Goal: Task Accomplishment & Management: Complete application form

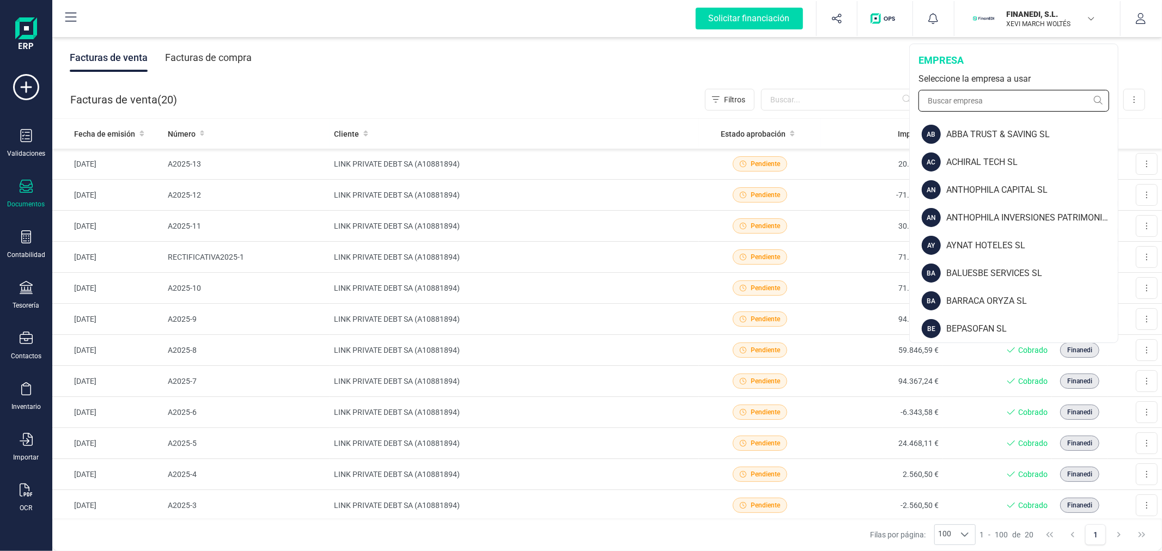
click at [973, 102] on input "text" at bounding box center [1014, 101] width 191 height 22
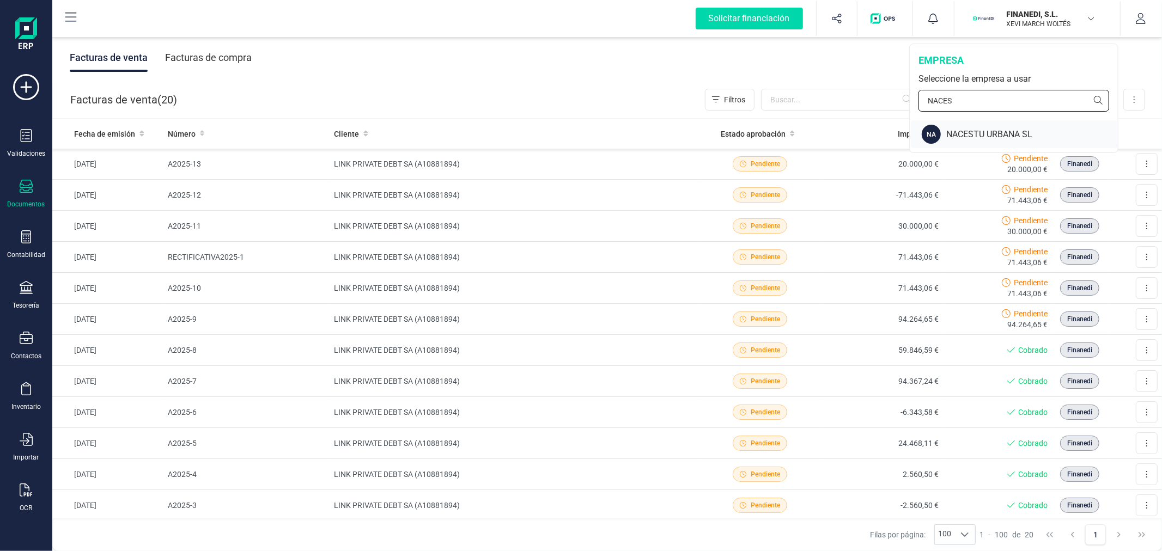
type input "NACES"
click at [985, 129] on div "NACESTU URBANA SL" at bounding box center [1032, 134] width 172 height 13
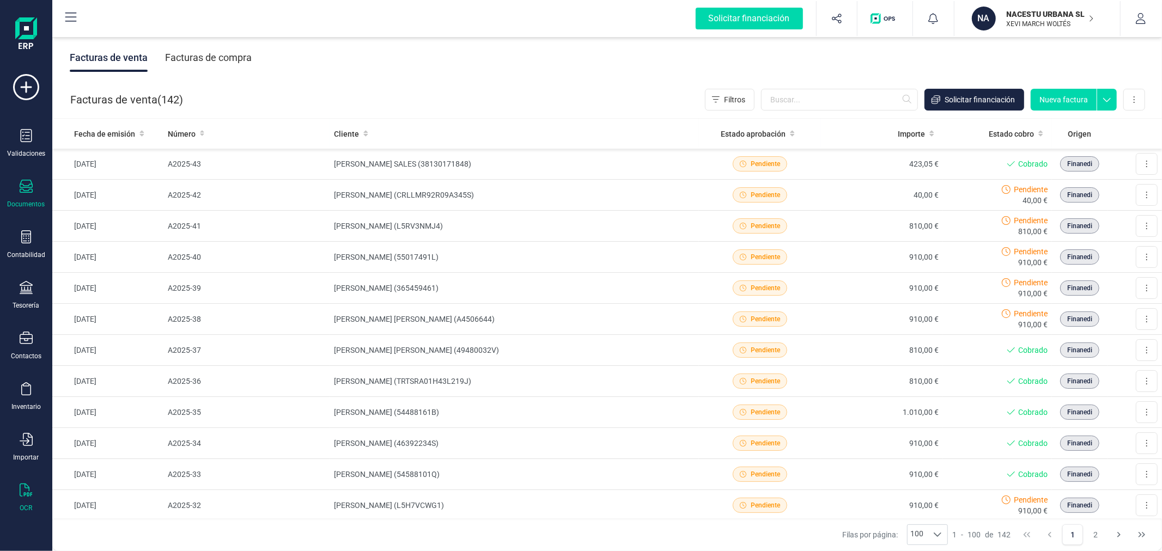
click at [26, 496] on icon at bounding box center [26, 490] width 13 height 13
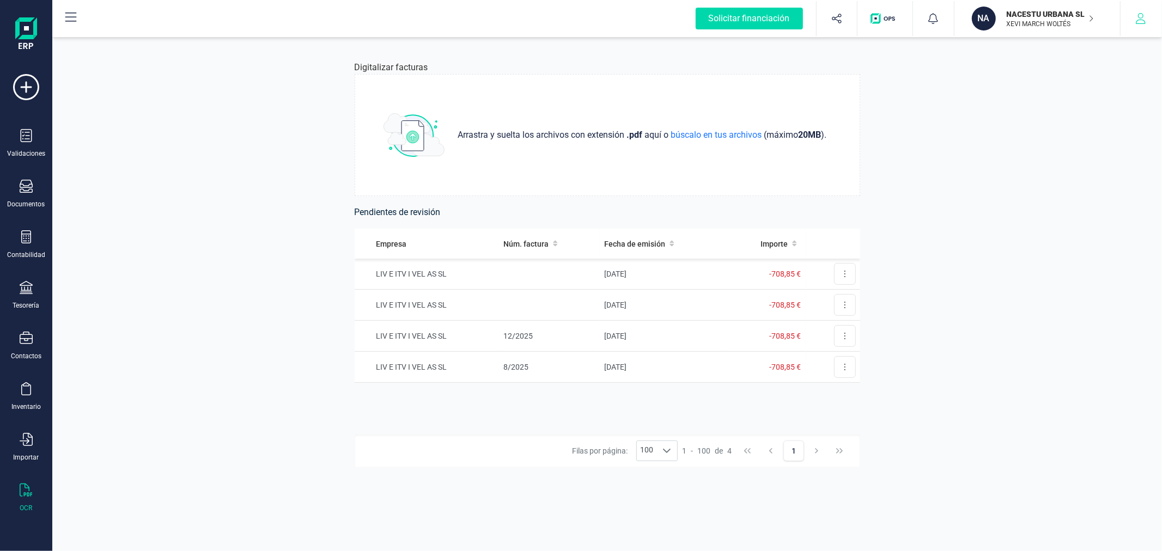
click at [1137, 24] on button "button" at bounding box center [1141, 18] width 41 height 35
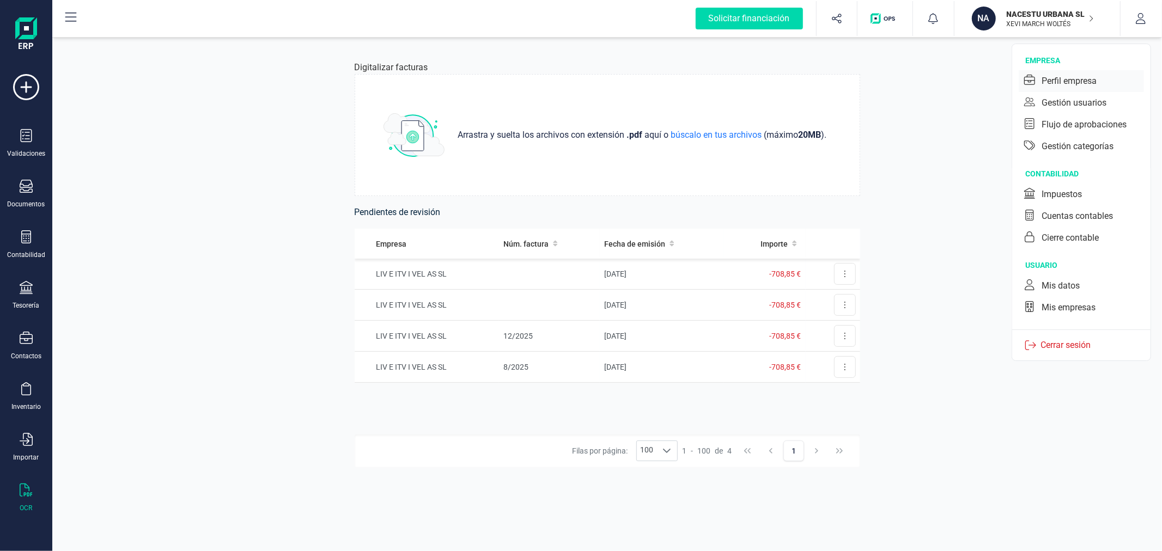
click at [1053, 82] on div "Perfil empresa" at bounding box center [1069, 81] width 55 height 13
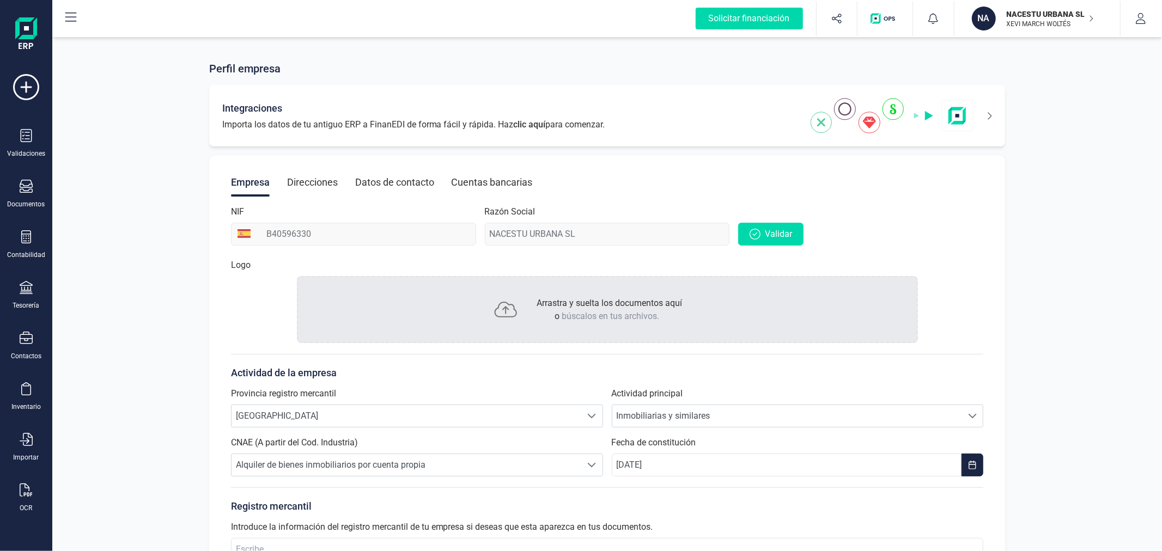
click at [990, 102] on div at bounding box center [901, 115] width 181 height 35
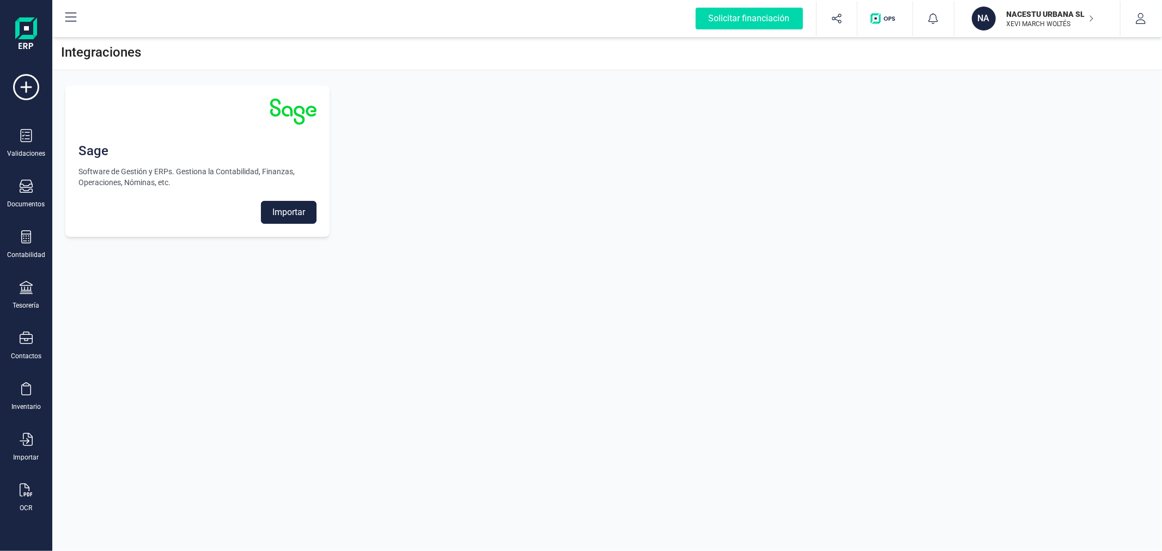
click at [285, 210] on button "Importar" at bounding box center [289, 212] width 56 height 23
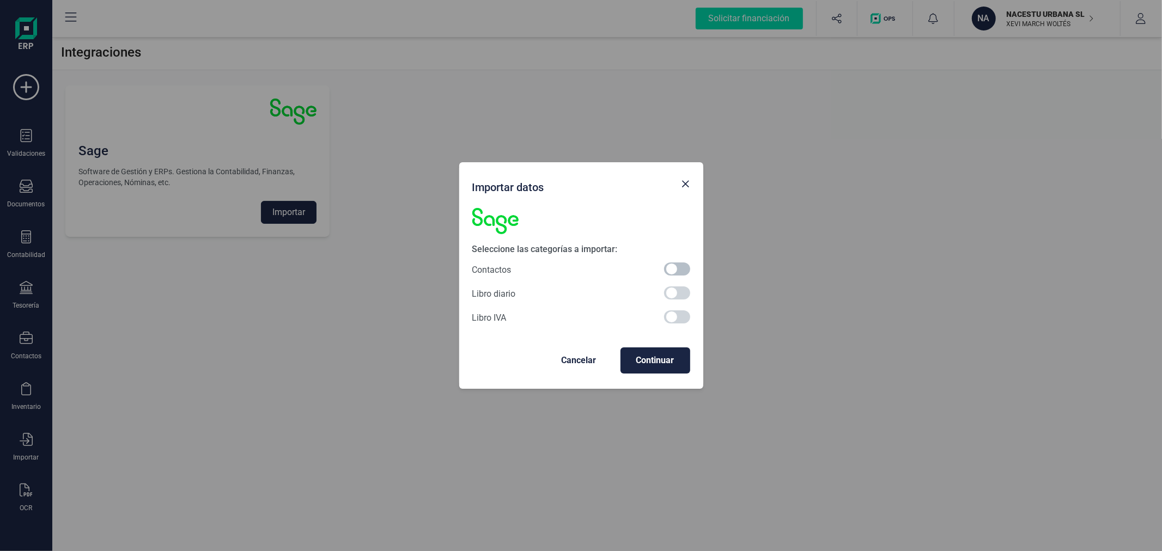
click at [674, 265] on span at bounding box center [677, 269] width 26 height 13
click at [655, 368] on button "Continuar" at bounding box center [656, 361] width 70 height 26
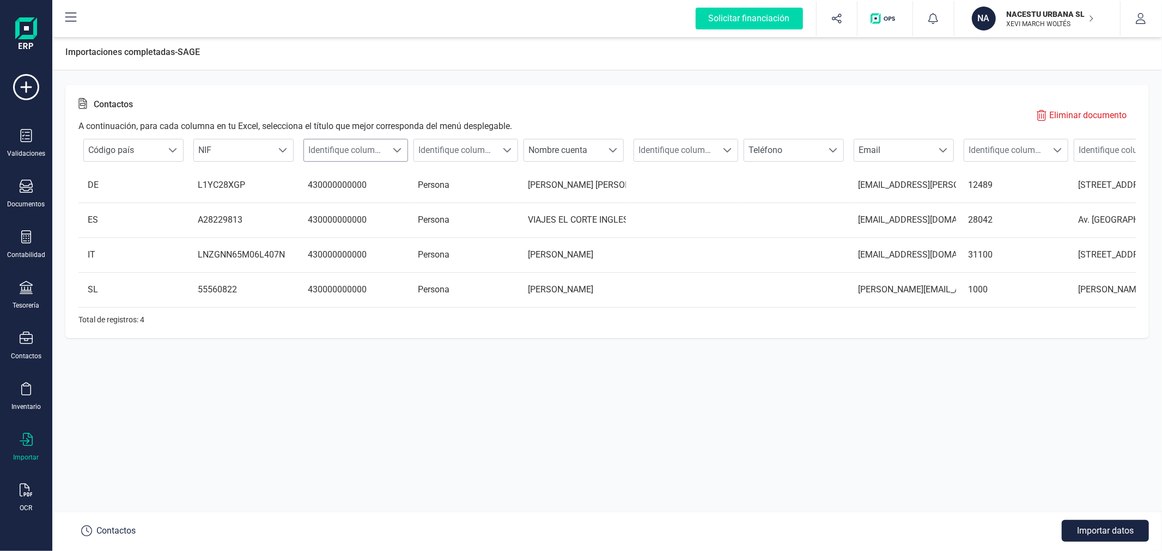
click at [345, 151] on span "Identifique columna" at bounding box center [345, 150] width 83 height 22
click at [350, 258] on li "Tipo contacto" at bounding box center [363, 256] width 120 height 22
drag, startPoint x: 367, startPoint y: 148, endPoint x: 372, endPoint y: 161, distance: 13.3
click at [367, 149] on span "Tipo contacto" at bounding box center [343, 150] width 78 height 22
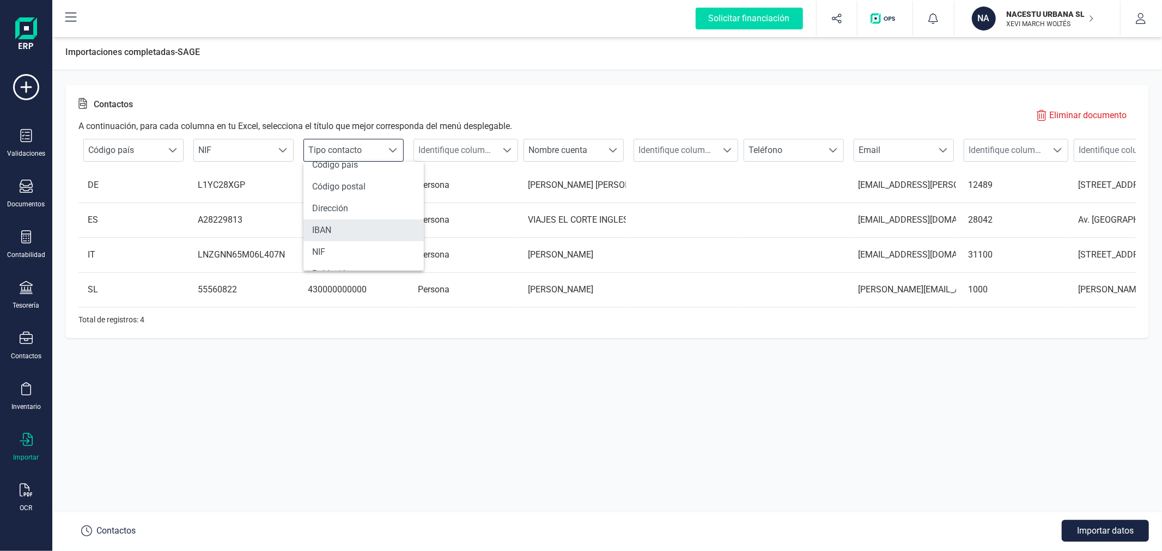
scroll to position [181, 0]
click at [381, 257] on li "Cuenta contable cliente" at bounding box center [363, 257] width 120 height 22
click at [474, 140] on span "Identifique columna" at bounding box center [455, 150] width 83 height 22
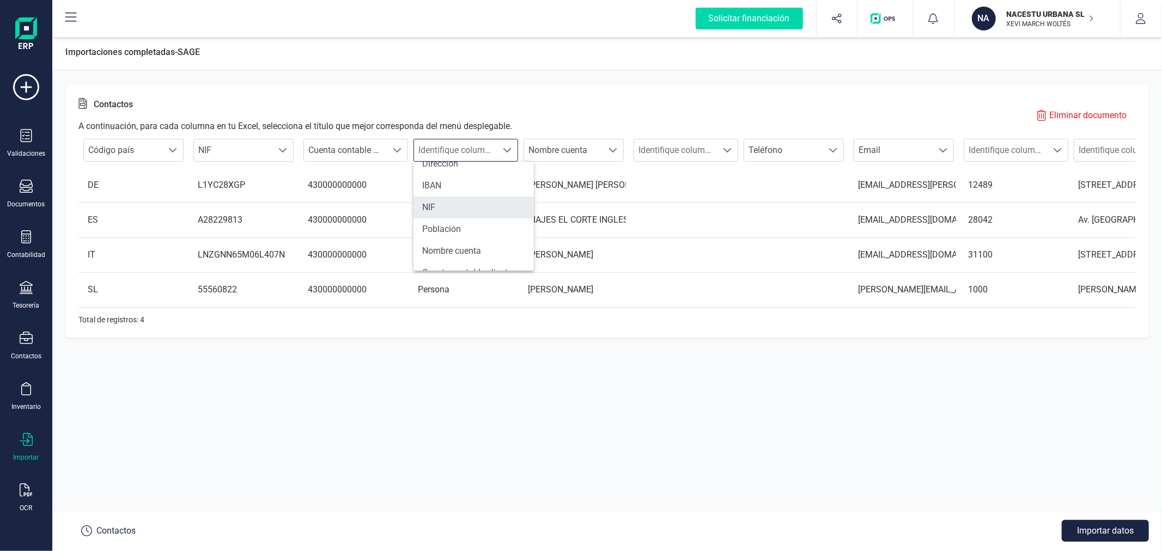
scroll to position [226, 0]
click at [444, 256] on li "Tipo contacto" at bounding box center [474, 256] width 120 height 22
click at [1016, 153] on span "Identifique columna" at bounding box center [1005, 150] width 83 height 22
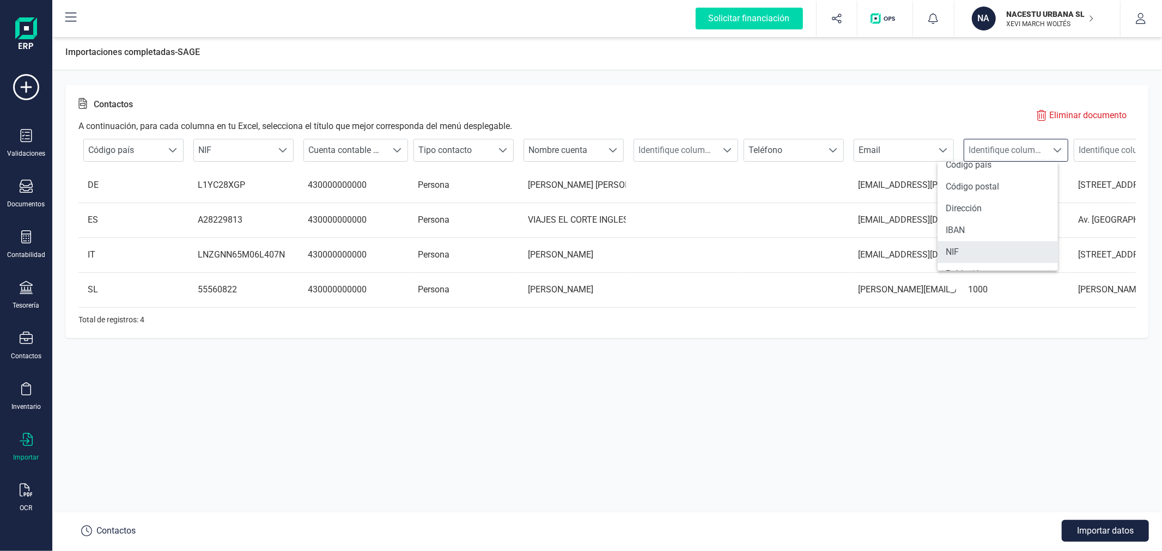
scroll to position [60, 0]
click at [982, 244] on li "Código postal" at bounding box center [998, 247] width 120 height 22
click at [1101, 143] on span "Identifique columna" at bounding box center [1115, 150] width 83 height 22
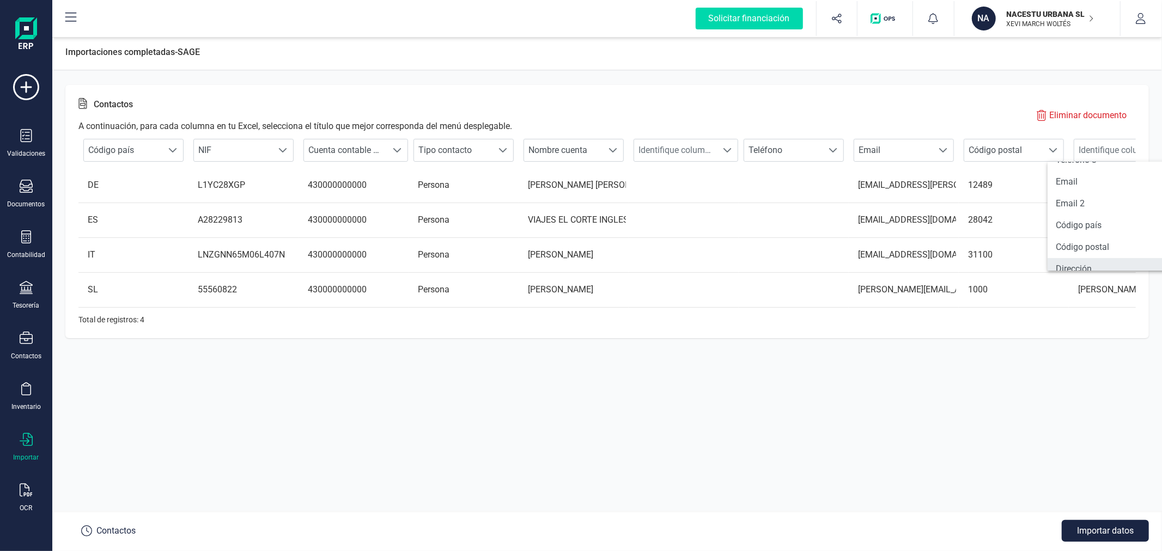
click at [1071, 270] on li "Dirección" at bounding box center [1108, 269] width 120 height 22
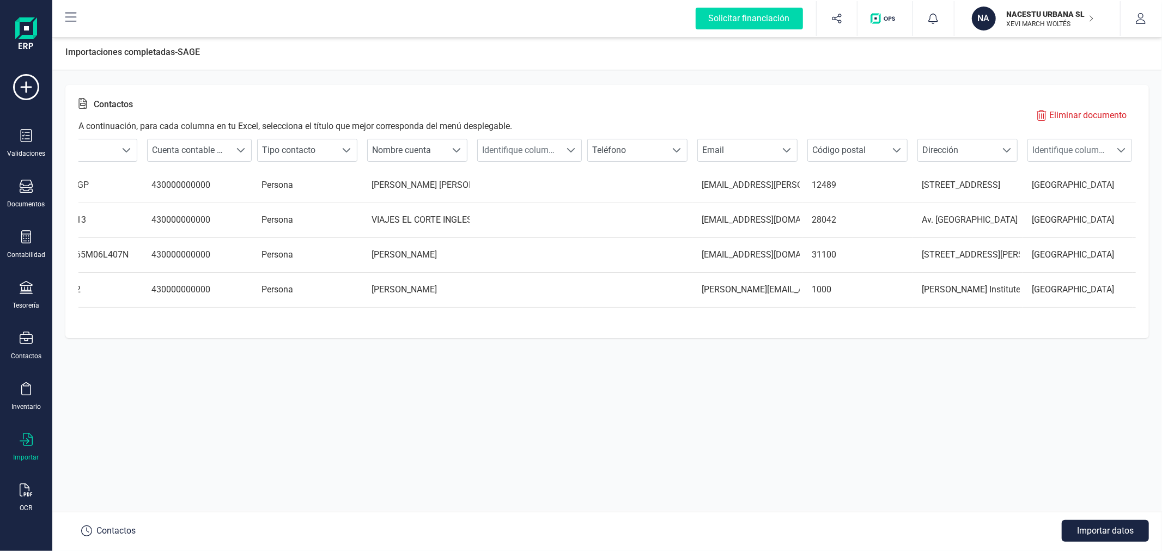
scroll to position [0, 200]
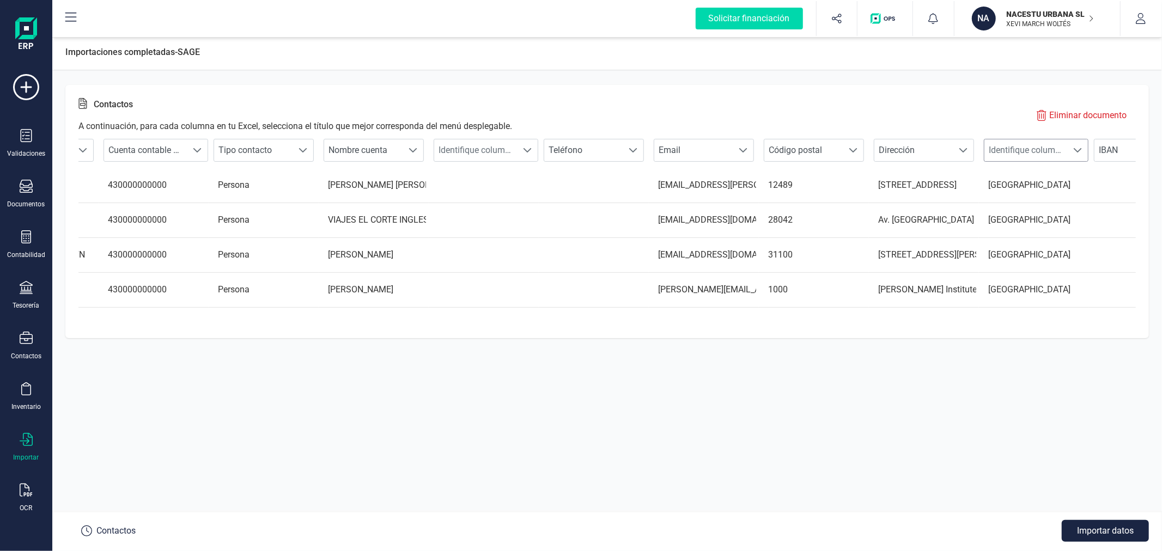
click at [1017, 156] on span "Identifique columna" at bounding box center [1026, 150] width 83 height 22
click at [1001, 204] on li "Población" at bounding box center [1017, 214] width 120 height 22
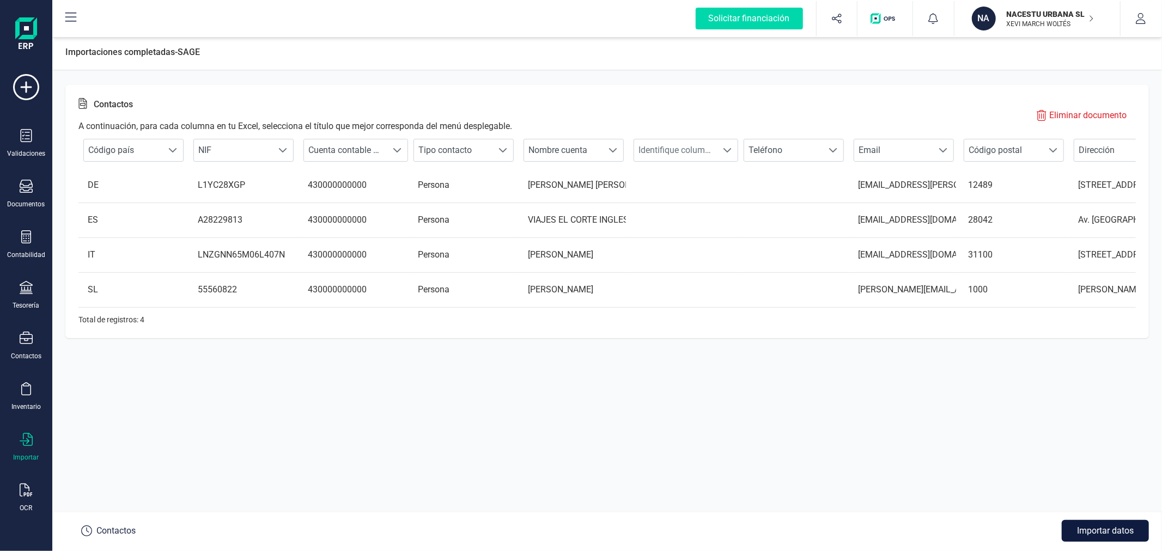
click at [1095, 532] on button "Importar datos" at bounding box center [1105, 531] width 87 height 22
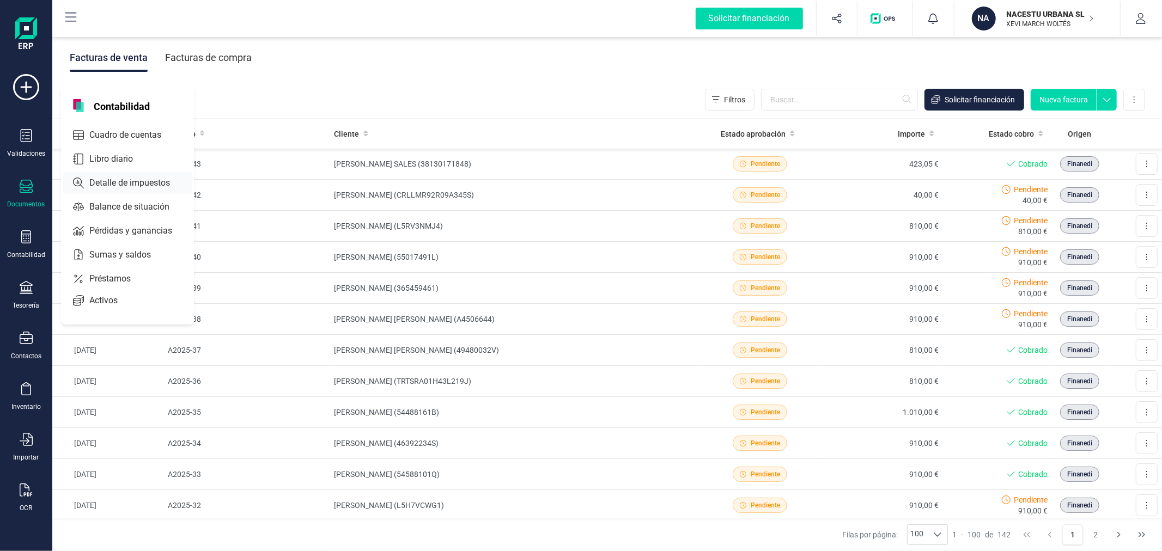
click at [126, 186] on span "Detalle de impuestos" at bounding box center [137, 183] width 105 height 13
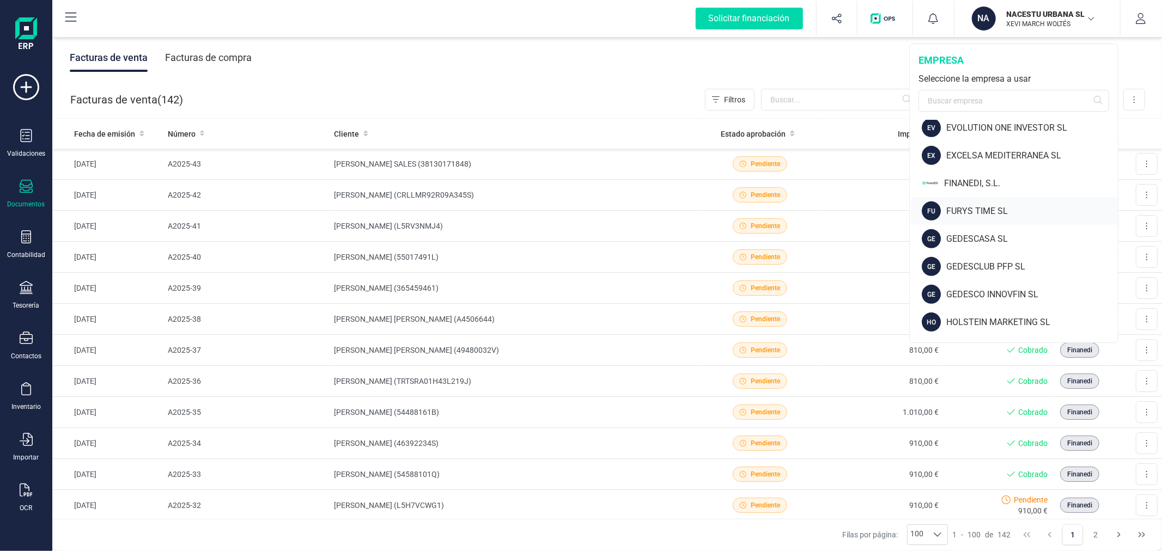
scroll to position [423, 0]
click at [976, 177] on div "FINANEDI, S.L." at bounding box center [1031, 183] width 174 height 13
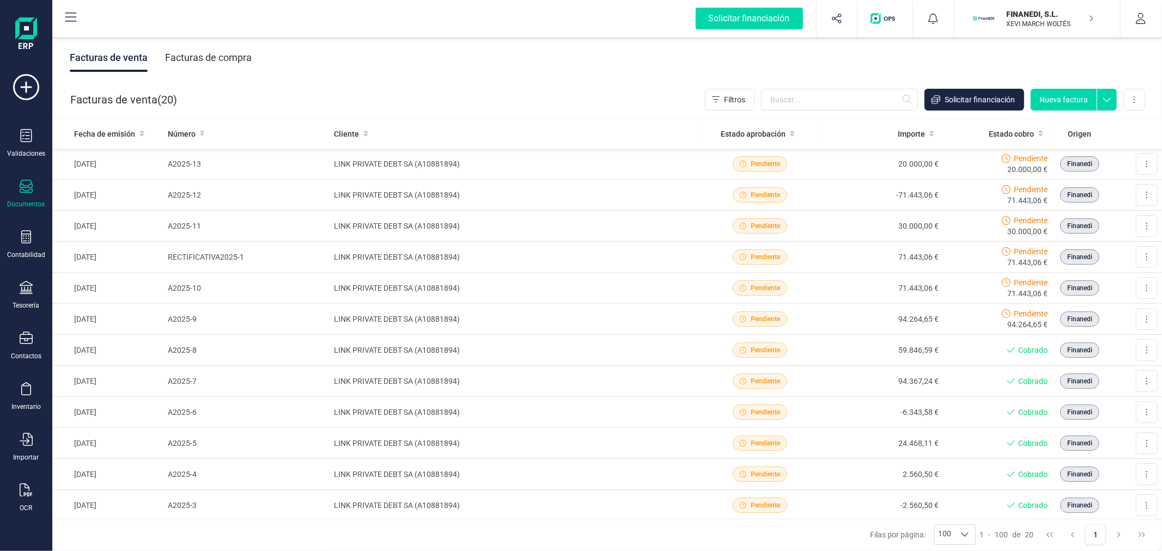
click at [34, 287] on div "Tesorería" at bounding box center [26, 295] width 44 height 29
click at [141, 189] on span "Cuentas bancarias" at bounding box center [133, 185] width 96 height 13
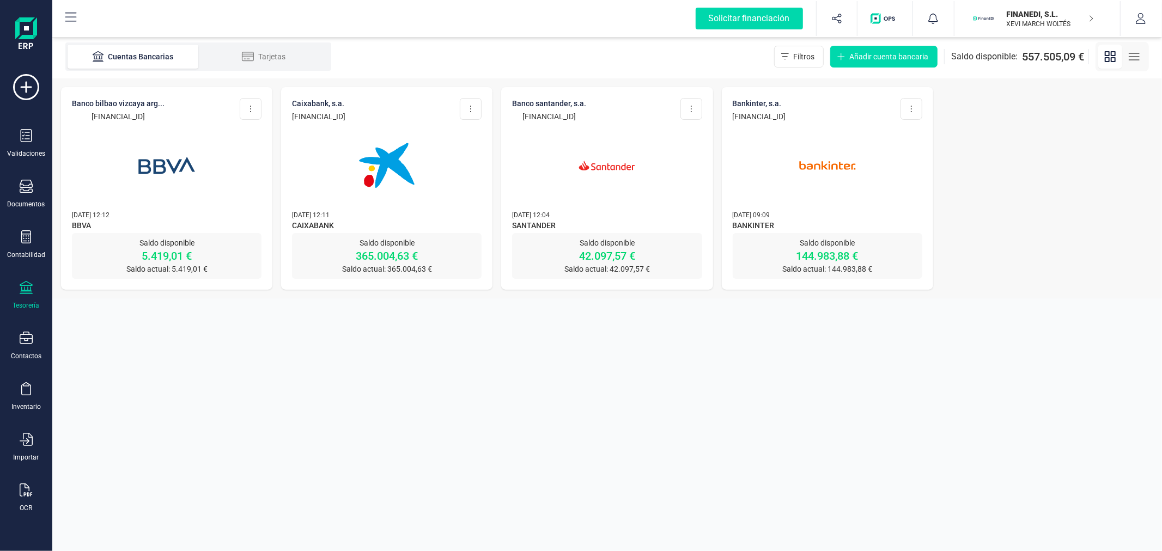
click at [1028, 14] on p "FINANEDI, S.L." at bounding box center [1050, 14] width 87 height 11
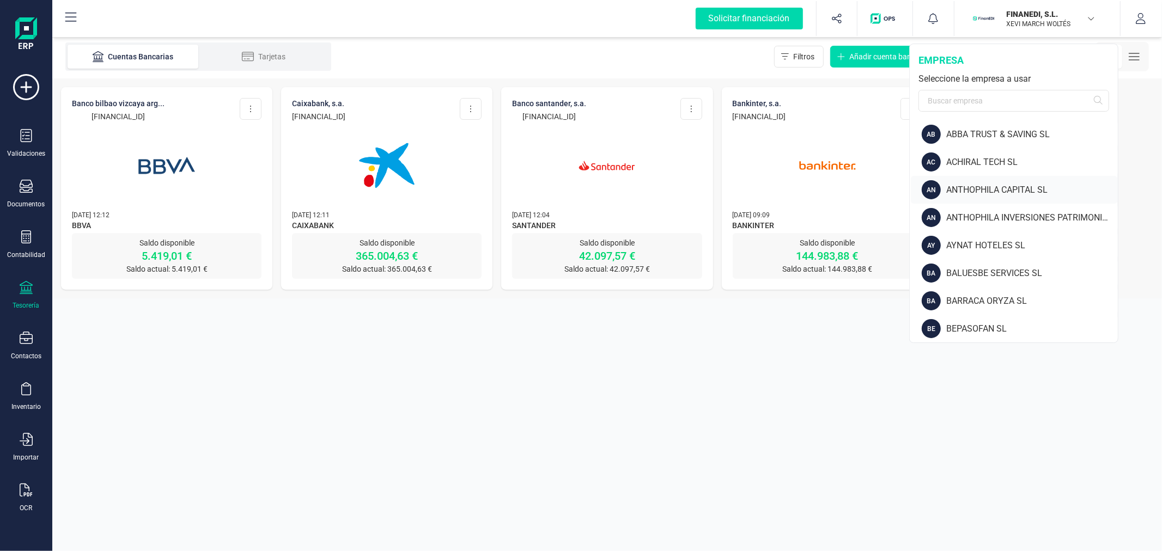
click at [992, 187] on div "ANTHOPHILA CAPITAL SL" at bounding box center [1032, 190] width 172 height 13
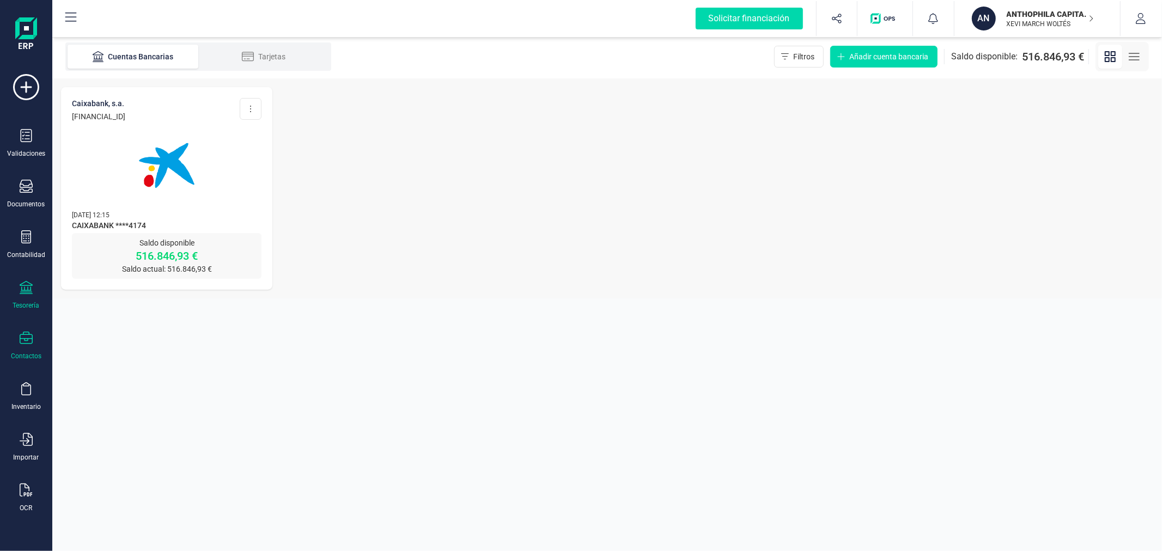
click at [20, 344] on icon at bounding box center [26, 338] width 13 height 13
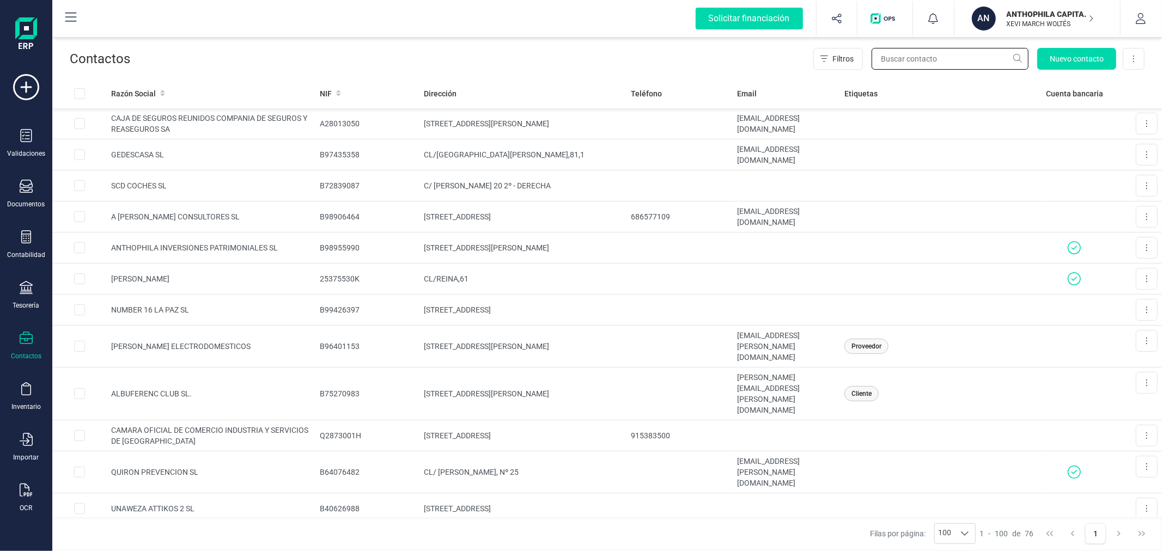
click at [911, 67] on input "text" at bounding box center [950, 59] width 157 height 22
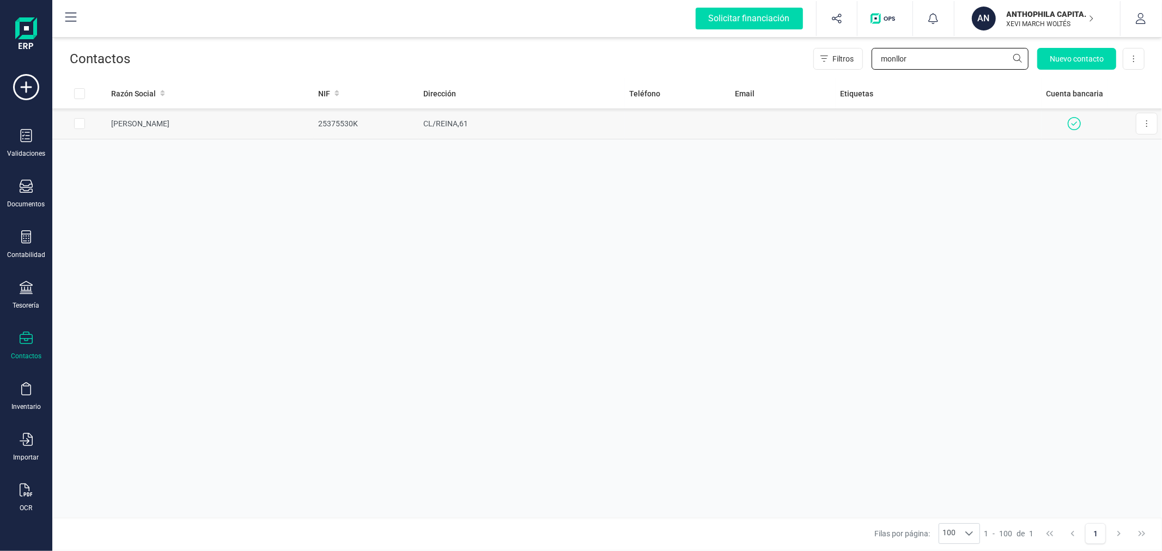
type input "monllor"
click at [425, 123] on td "CL/REINA,61" at bounding box center [522, 123] width 206 height 31
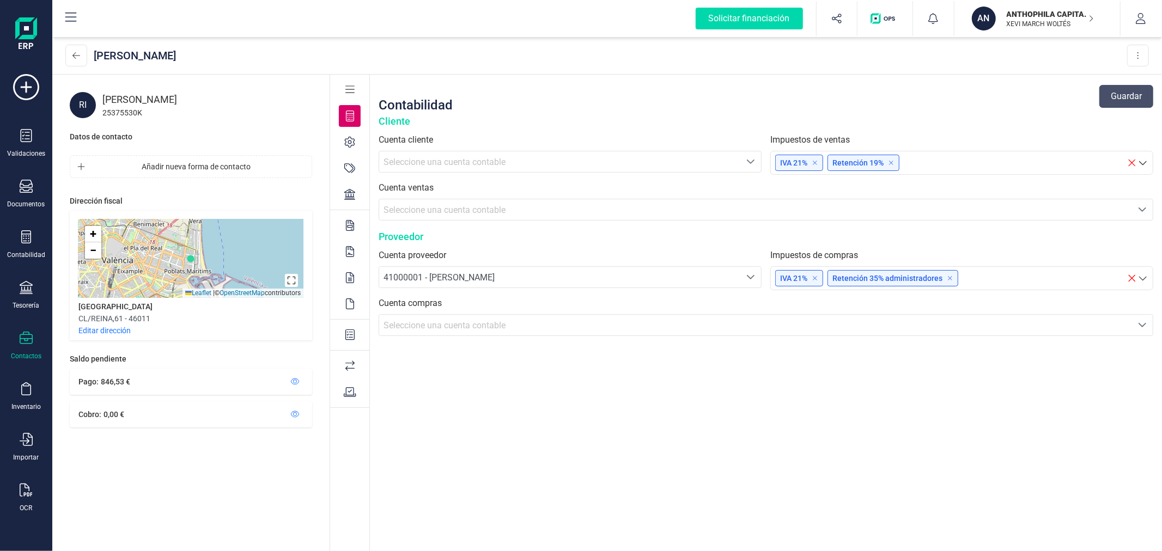
click at [349, 198] on icon at bounding box center [349, 194] width 11 height 11
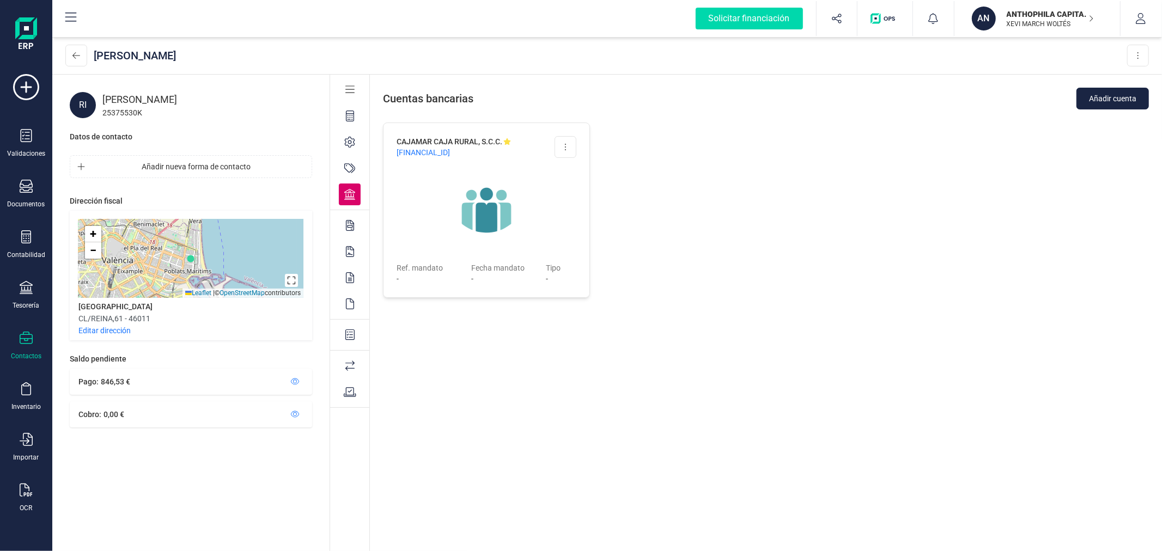
drag, startPoint x: 509, startPoint y: 151, endPoint x: 376, endPoint y: 154, distance: 133.0
click at [376, 154] on div "CAJAMAR CAJA RURAL, S.C.C. [FINANCIAL_ID] Editar cuenta Eliminar cuenta Ref. [P…" at bounding box center [766, 339] width 792 height 433
copy span "[FINANCIAL_ID]"
click at [1050, 15] on p "ANTHOPHILA CAPITAL SL" at bounding box center [1050, 14] width 87 height 11
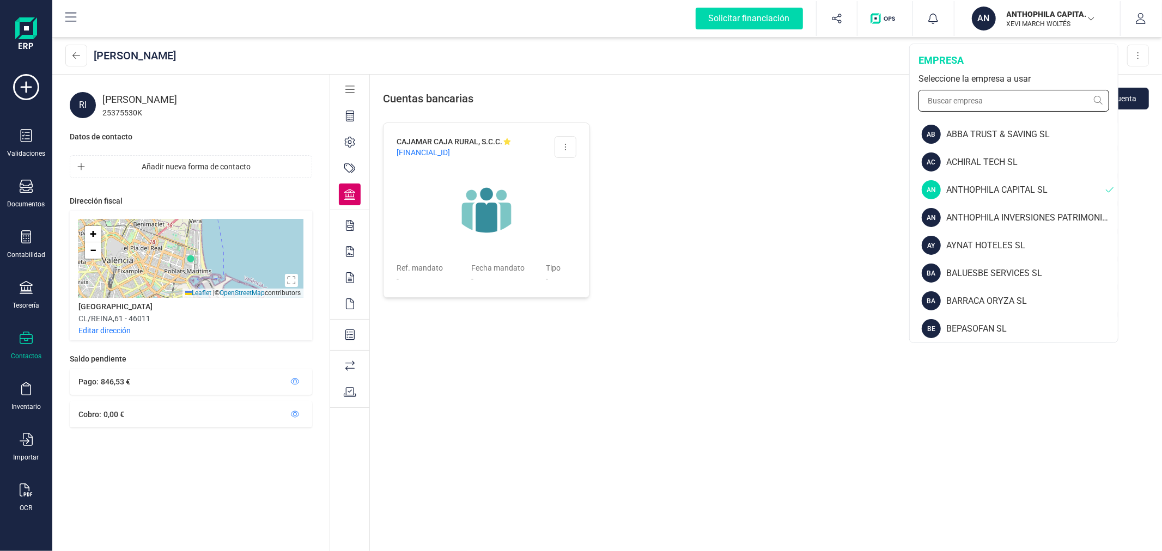
click at [977, 105] on input "text" at bounding box center [1014, 101] width 191 height 22
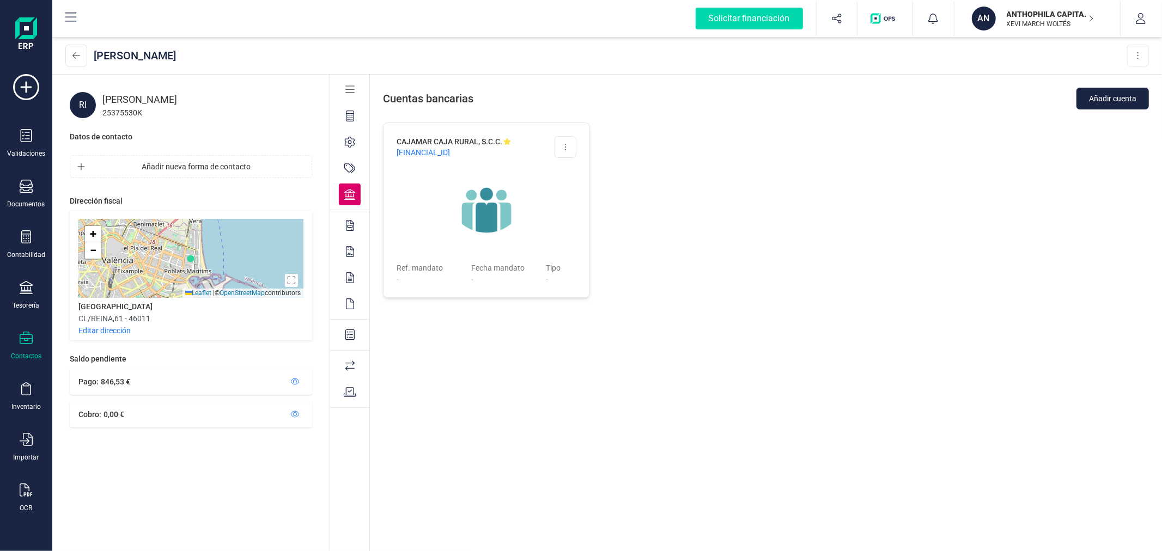
click at [452, 426] on div "CAJAMAR CAJA RURAL, S.C.C. [FINANCIAL_ID] Editar cuenta Eliminar cuenta Ref. [P…" at bounding box center [486, 333] width 207 height 420
click at [452, 424] on div "CAJAMAR CAJA RURAL, S.C.C. [FINANCIAL_ID] Editar cuenta Eliminar cuenta Ref. [P…" at bounding box center [486, 333] width 207 height 420
click at [426, 371] on div "CAJAMAR CAJA RURAL, S.C.C. [FINANCIAL_ID] Editar cuenta Eliminar cuenta Ref. [P…" at bounding box center [486, 333] width 207 height 420
click at [530, 432] on div "CAJAMAR CAJA RURAL, S.C.C. [FINANCIAL_ID] Editar cuenta Eliminar cuenta Ref. [P…" at bounding box center [486, 333] width 207 height 420
click at [530, 429] on div "CAJAMAR CAJA RURAL, S.C.C. [FINANCIAL_ID] Editar cuenta Eliminar cuenta Ref. [P…" at bounding box center [486, 333] width 207 height 420
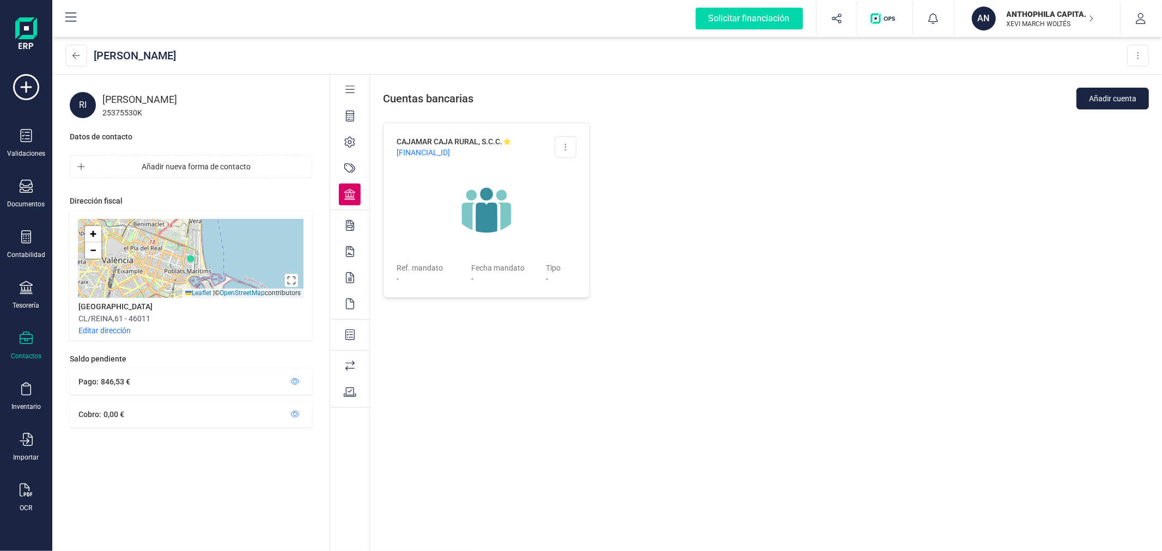
click at [1074, 14] on p "ANTHOPHILA CAPITAL SL" at bounding box center [1050, 14] width 87 height 11
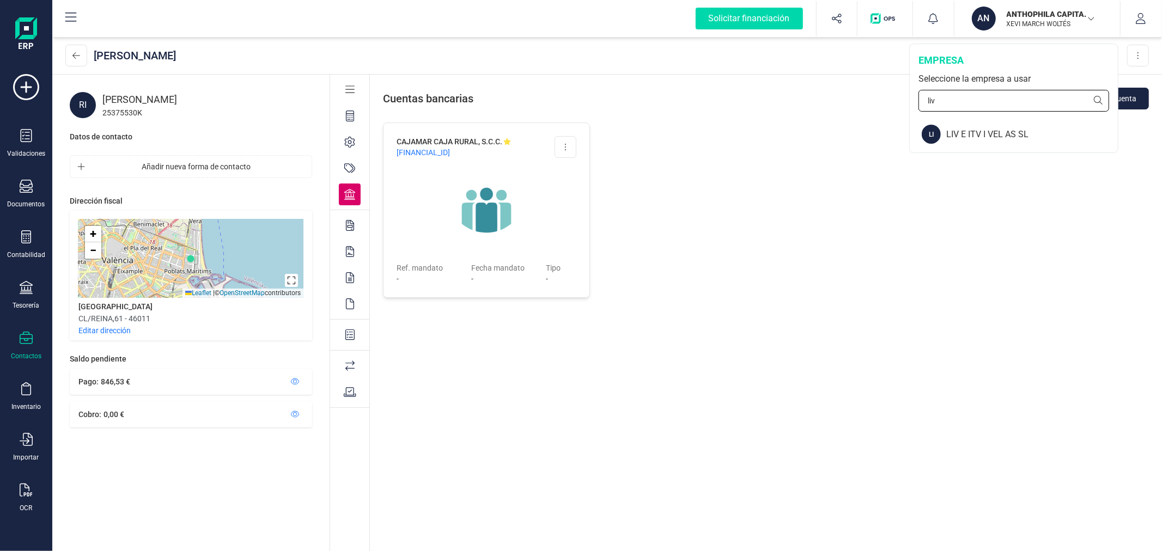
click at [1017, 90] on input "liv" at bounding box center [1014, 101] width 191 height 22
type input "naces"
click at [971, 135] on div "NACESTU URBANA SL" at bounding box center [1032, 134] width 172 height 13
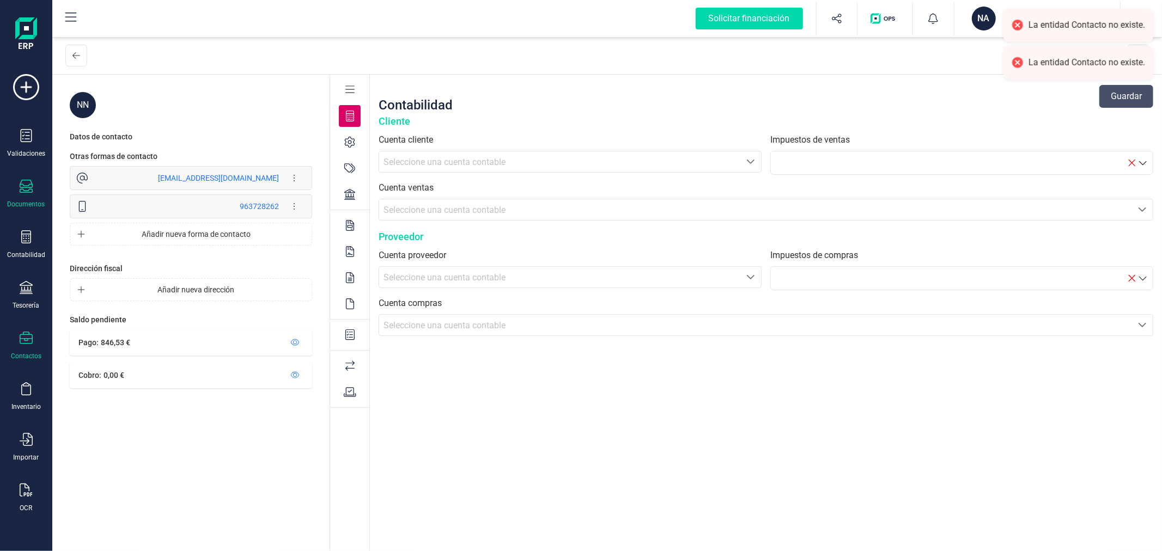
click at [31, 197] on div "Documentos" at bounding box center [26, 194] width 44 height 29
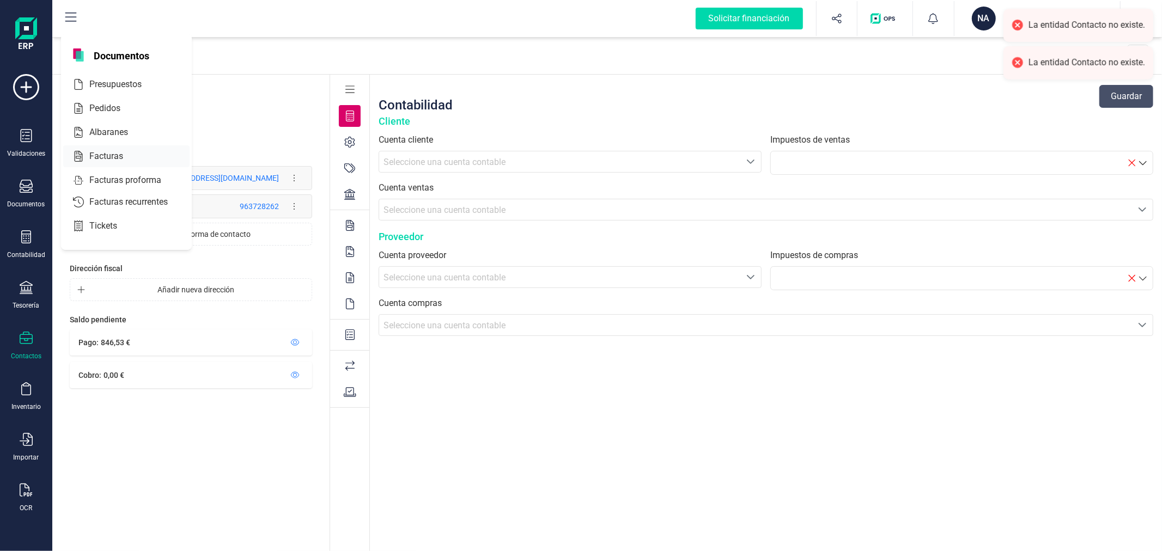
click at [112, 159] on span "Facturas" at bounding box center [114, 156] width 58 height 13
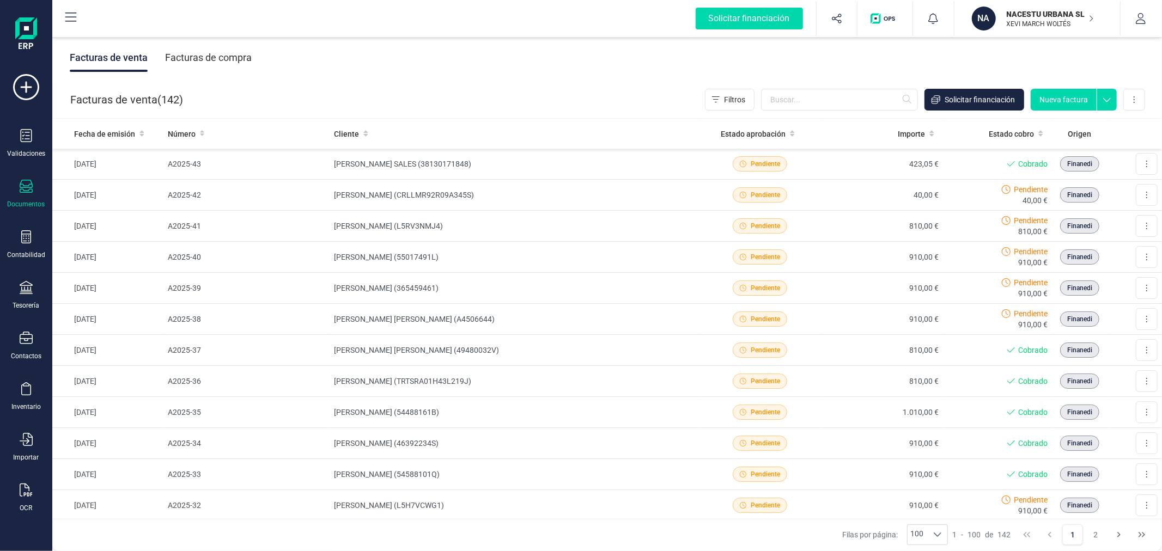
click at [1056, 95] on button "Nueva factura" at bounding box center [1064, 100] width 66 height 22
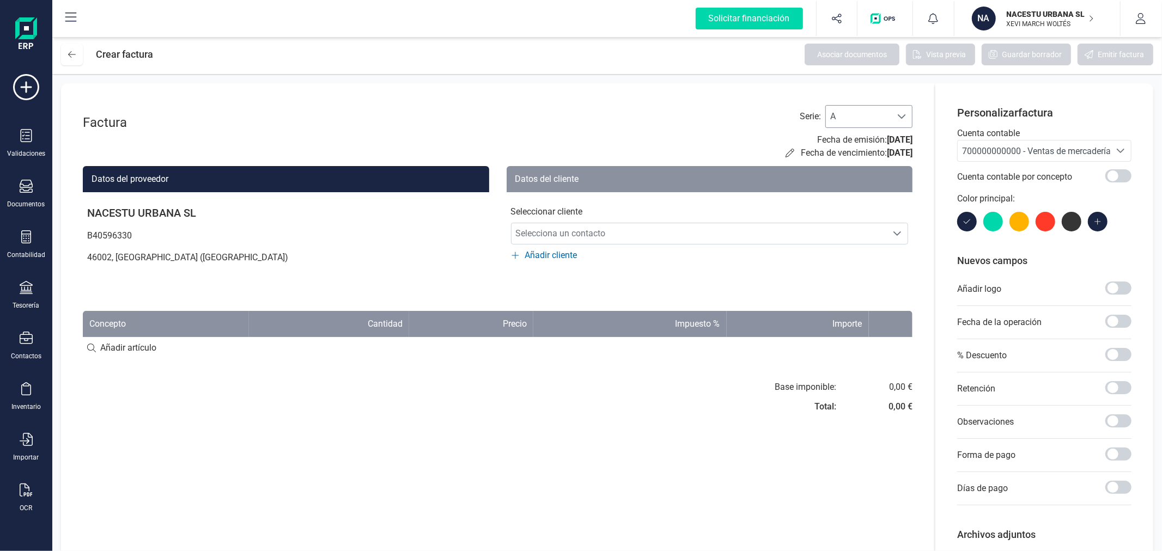
click at [880, 122] on span "A" at bounding box center [858, 117] width 65 height 22
click at [848, 187] on li "C" at bounding box center [868, 187] width 87 height 22
click at [1013, 154] on span "700000000000 - Ventas de mercaderías" at bounding box center [1038, 151] width 153 height 10
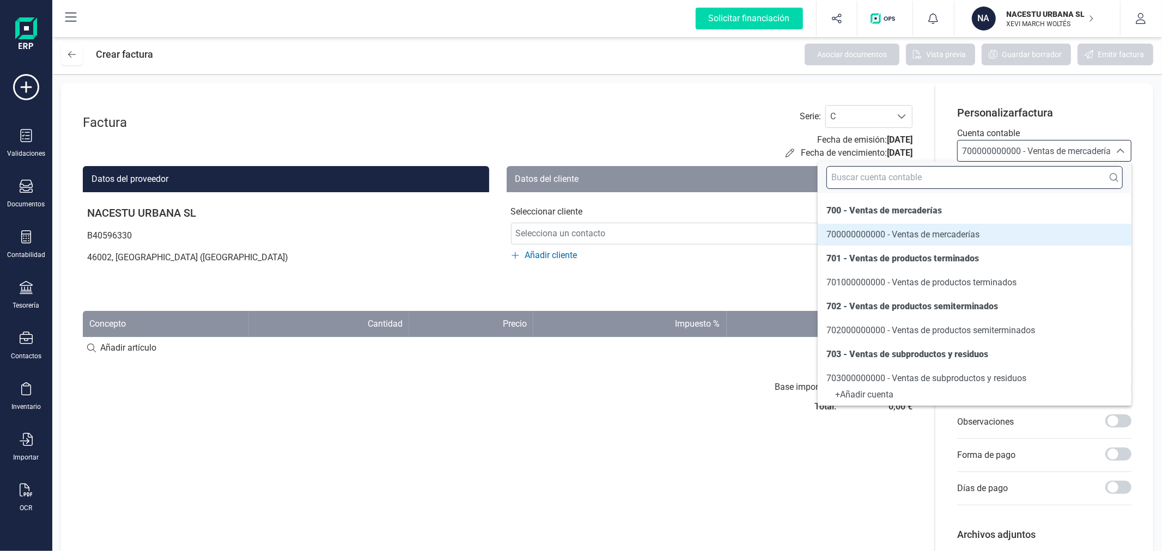
click at [1006, 184] on input "text" at bounding box center [975, 177] width 296 height 23
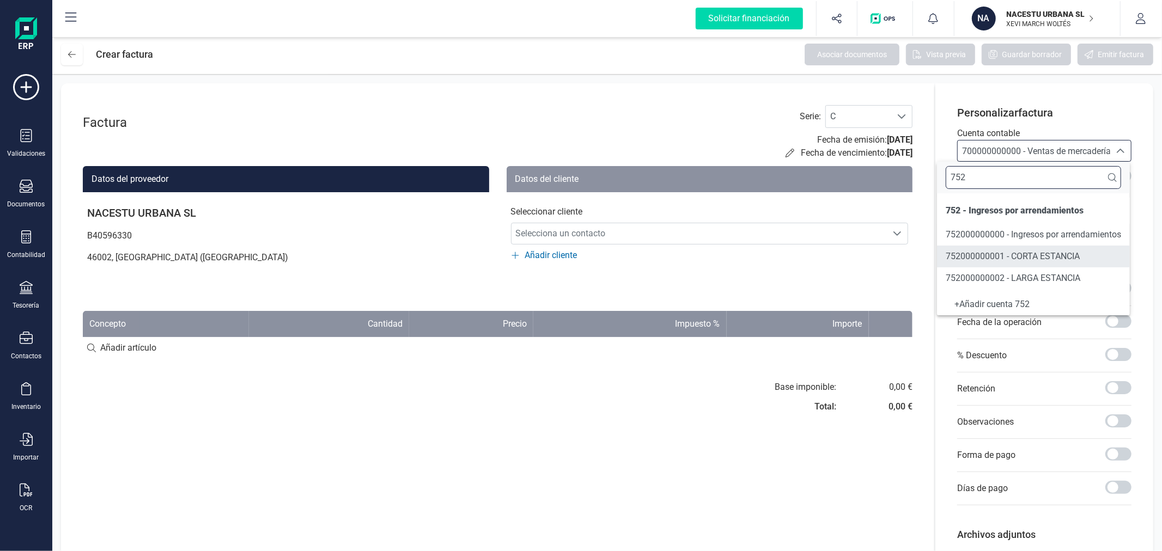
type input "752"
click at [994, 260] on span "752000000001 - CORTA ESTANCIA" at bounding box center [1013, 256] width 134 height 10
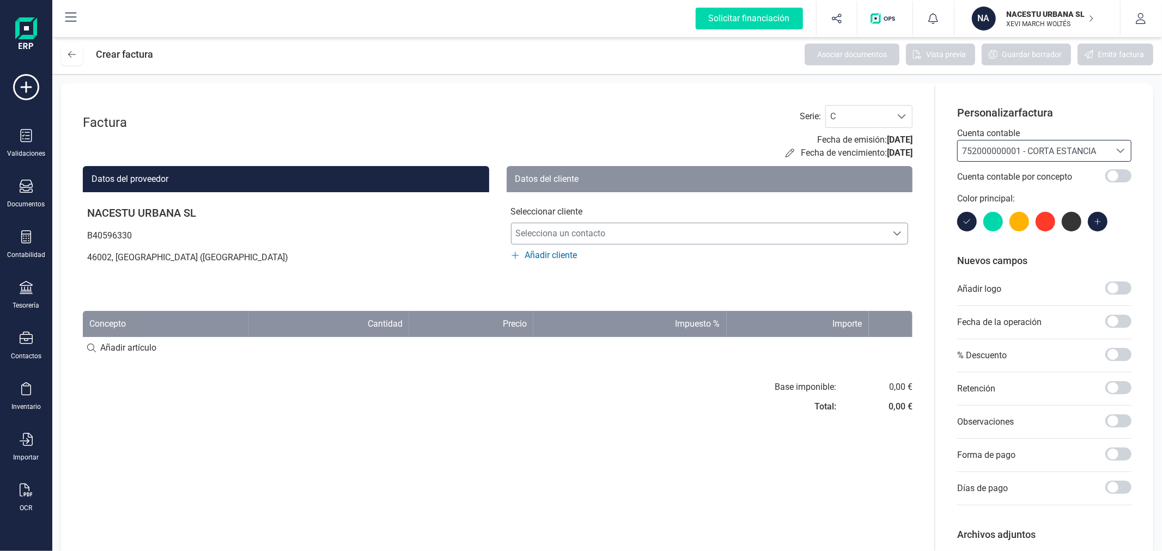
click at [527, 236] on span "Selecciona un contacto" at bounding box center [700, 234] width 376 height 22
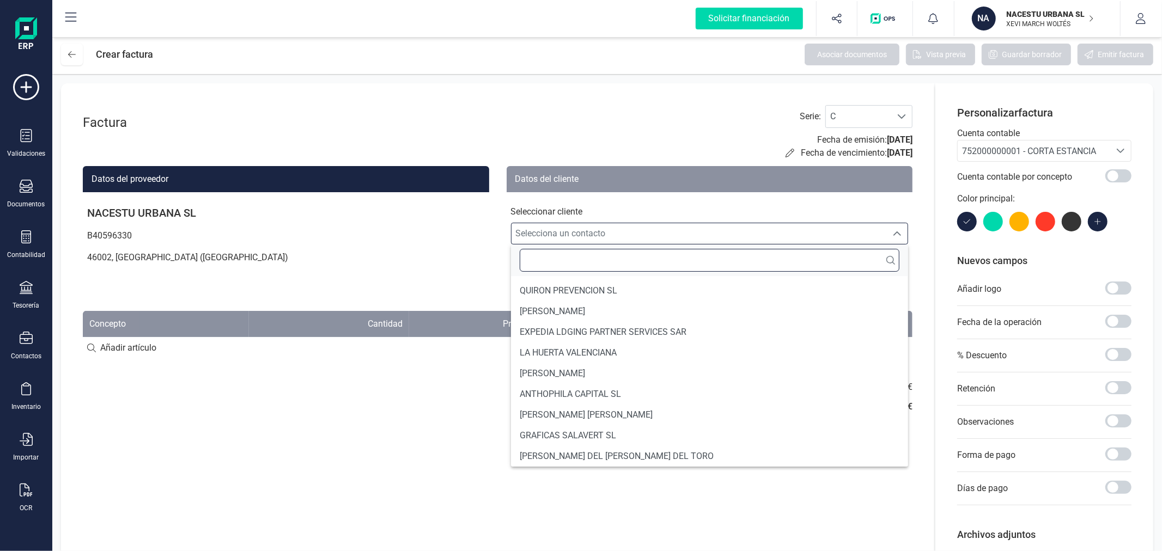
click at [537, 259] on input "text" at bounding box center [710, 260] width 380 height 23
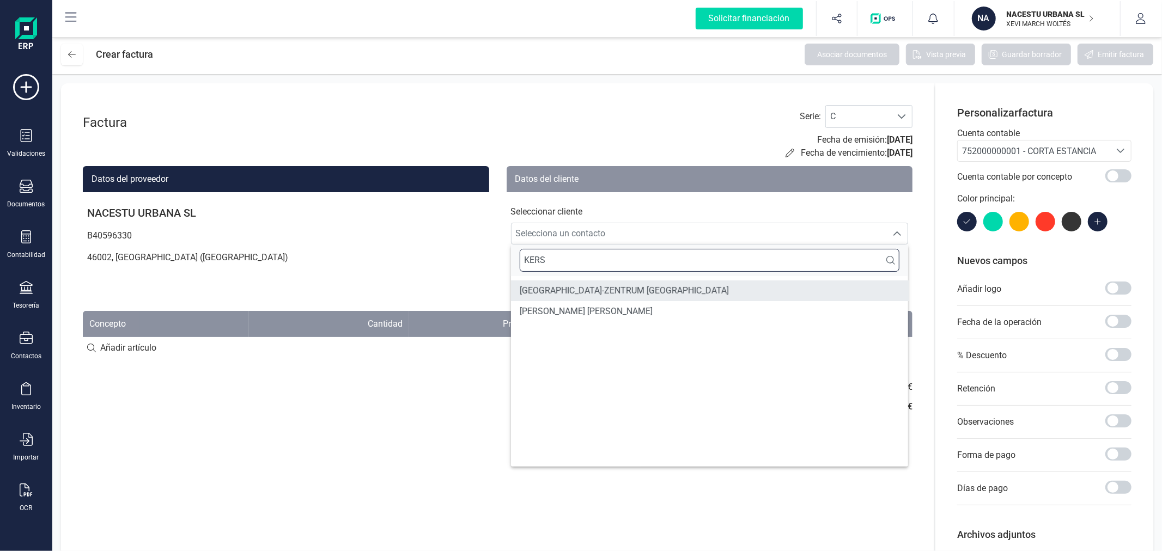
type input "KERS"
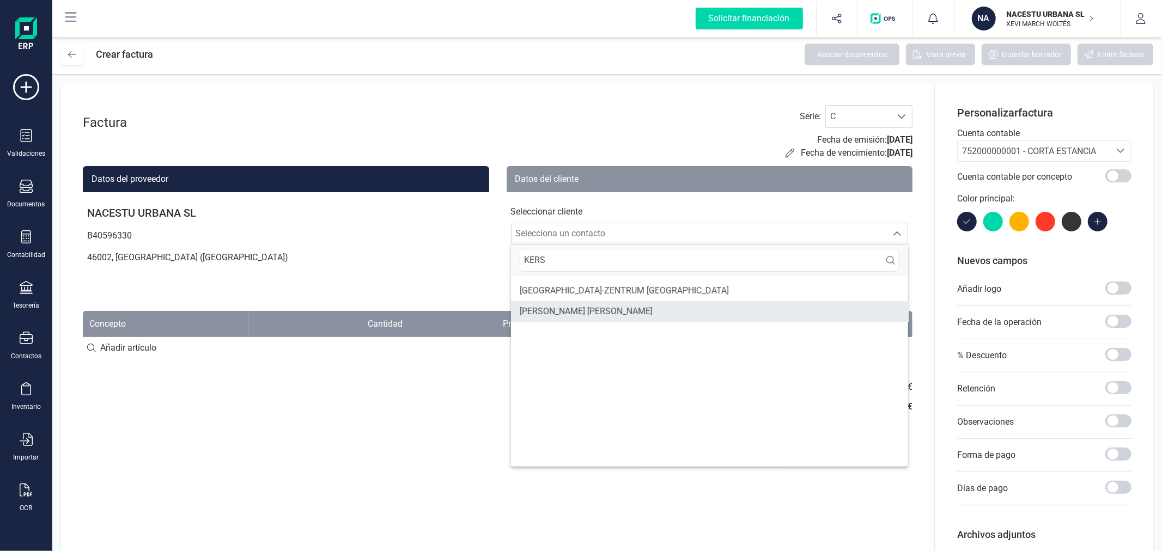
click at [574, 311] on span "[PERSON_NAME] [PERSON_NAME]" at bounding box center [586, 311] width 133 height 13
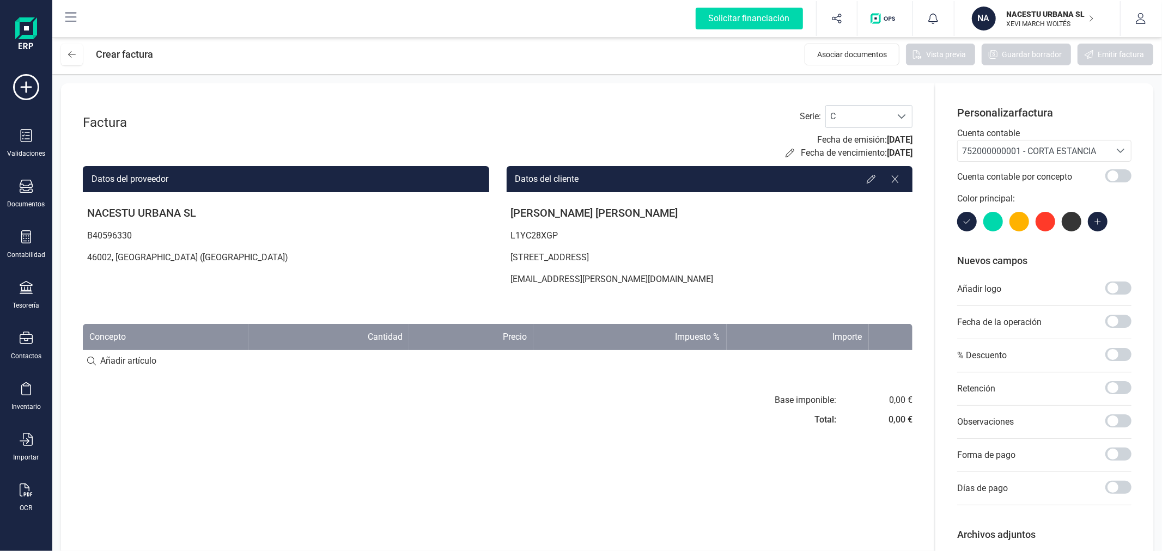
click at [119, 358] on input at bounding box center [498, 361] width 830 height 22
paste input "Individual Adaptada ([DATE] - [DATE])"
type input "Individual Adaptada ([DATE] - [DATE])"
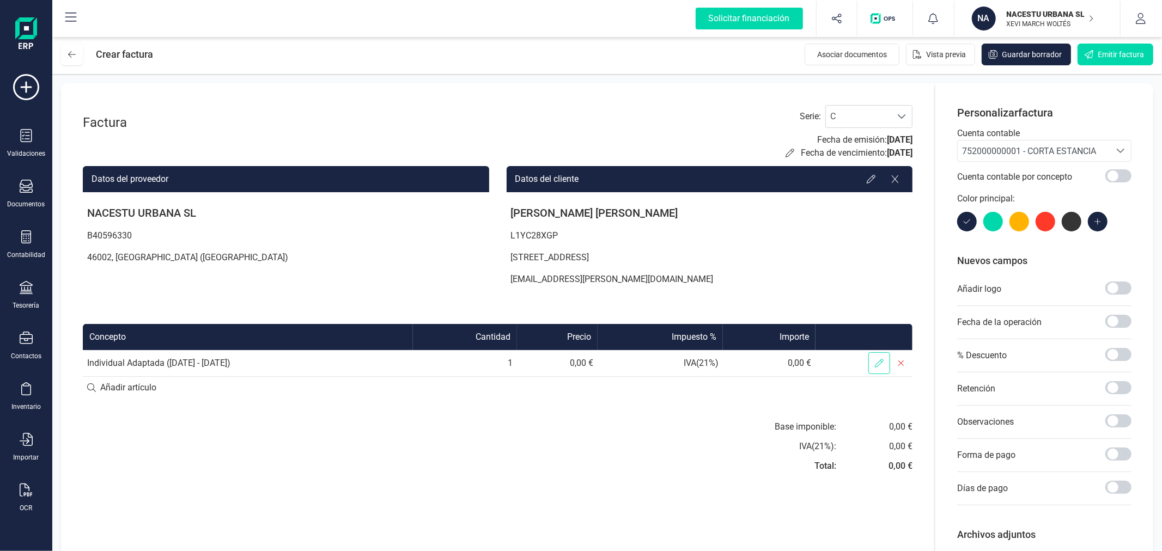
click at [885, 369] on span at bounding box center [879, 364] width 22 height 22
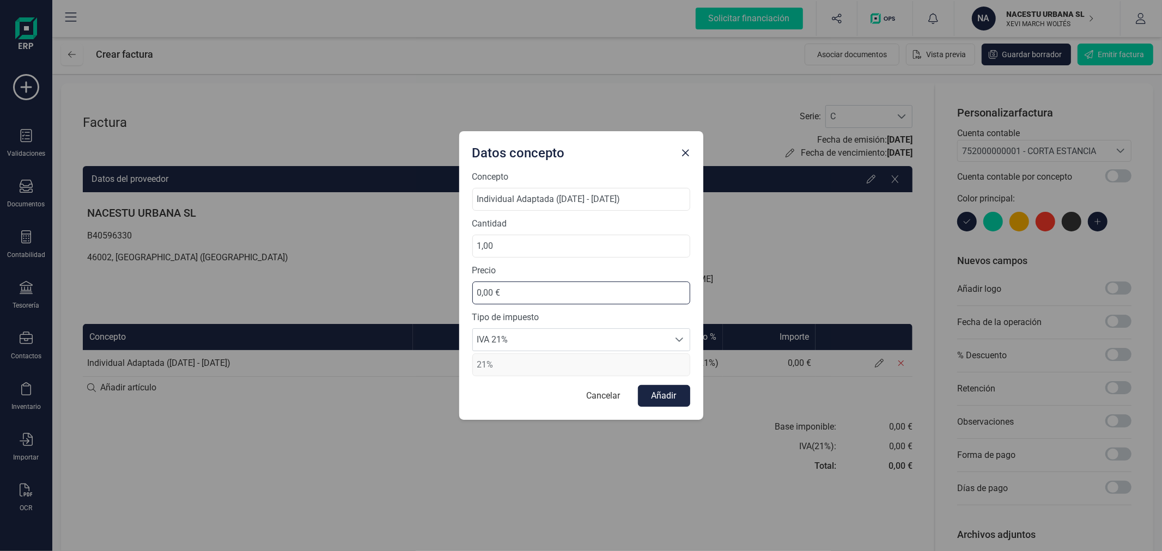
drag, startPoint x: 524, startPoint y: 292, endPoint x: 450, endPoint y: 293, distance: 73.6
click at [450, 293] on div "Datos concepto Concepto Individual Adaptada ([DATE] - [DATE]) Cantidad 1,00 Pre…" at bounding box center [581, 275] width 1162 height 551
type input "363,49 €"
click at [527, 338] on span "IVA 21%" at bounding box center [571, 340] width 196 height 22
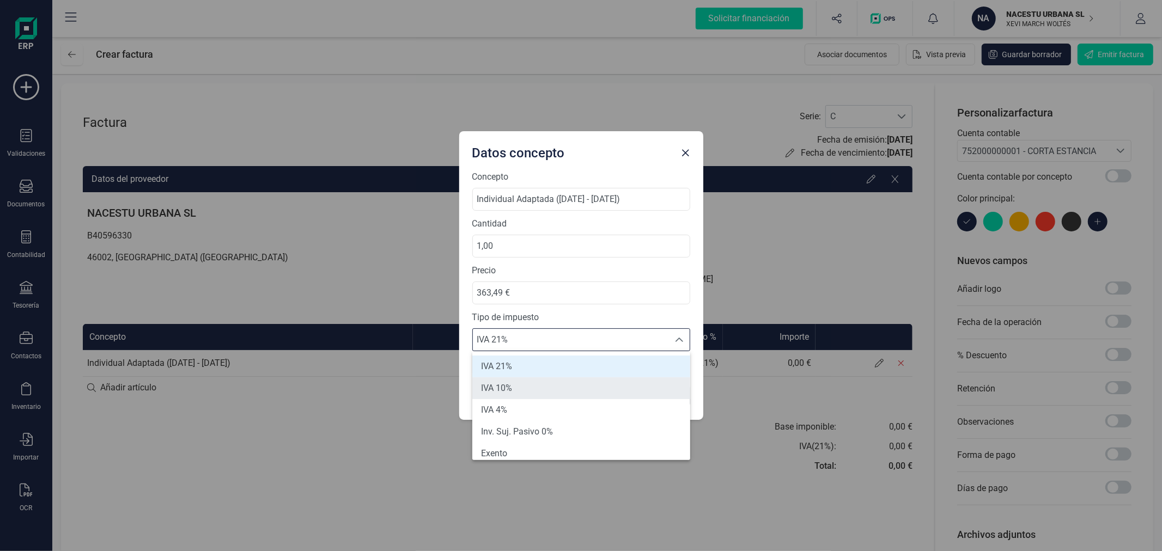
click at [529, 391] on li "IVA 10%" at bounding box center [581, 389] width 218 height 22
type input "10%"
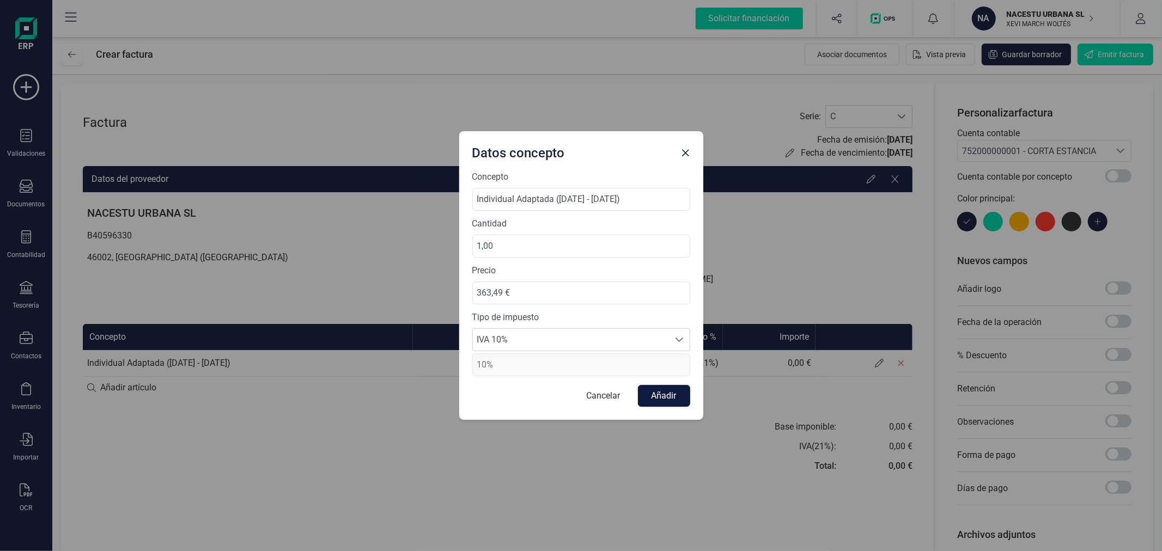
click at [666, 396] on button "Añadir" at bounding box center [664, 396] width 52 height 22
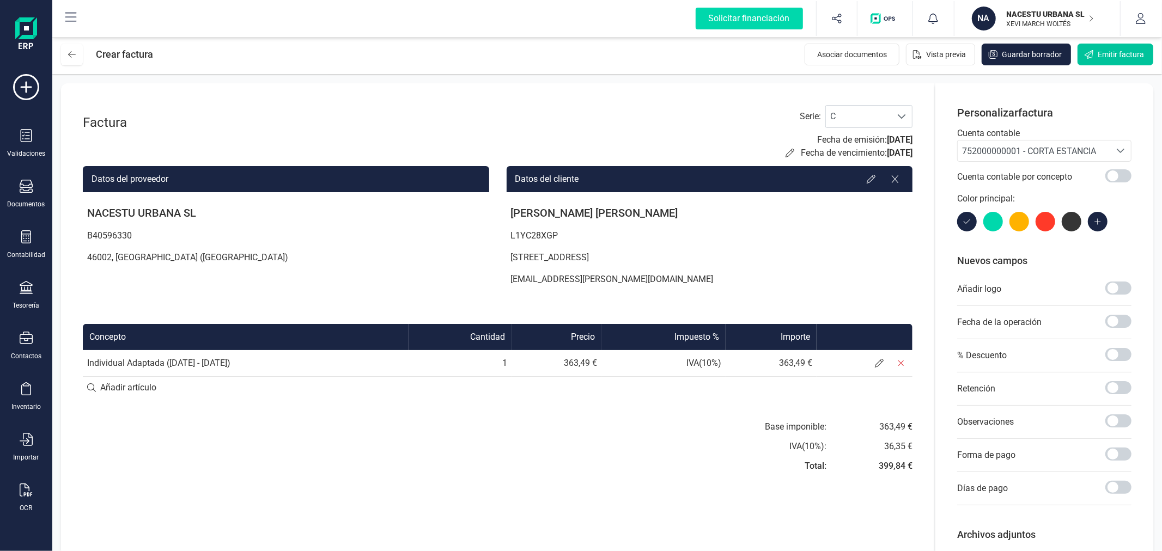
click at [1107, 53] on span "Emitir factura" at bounding box center [1121, 54] width 46 height 11
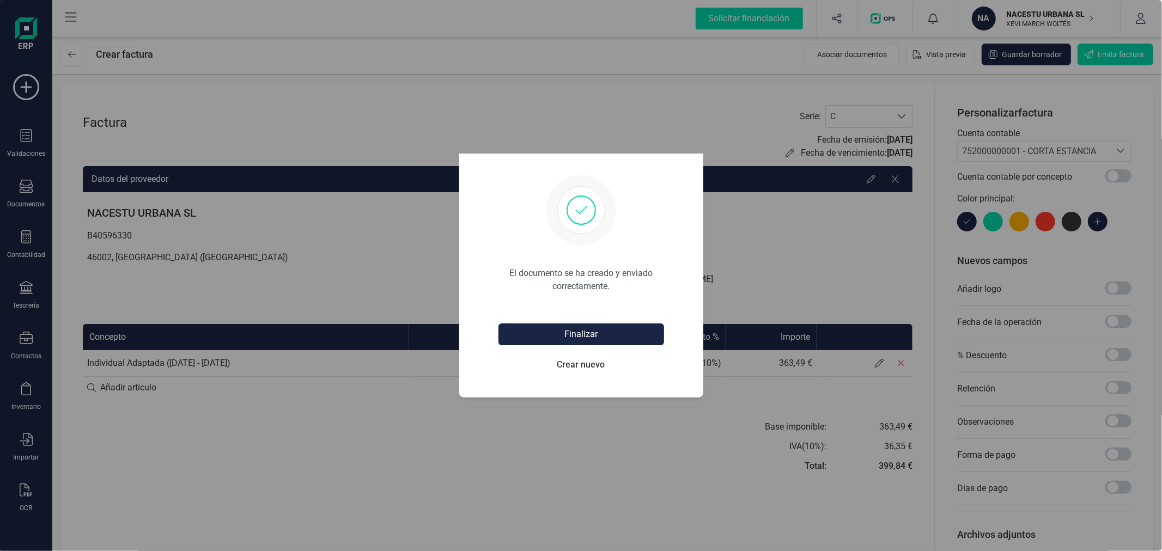
click at [580, 323] on div "Finalizar Crear nuevo" at bounding box center [582, 350] width 166 height 70
click at [587, 325] on button "Finalizar" at bounding box center [582, 335] width 166 height 22
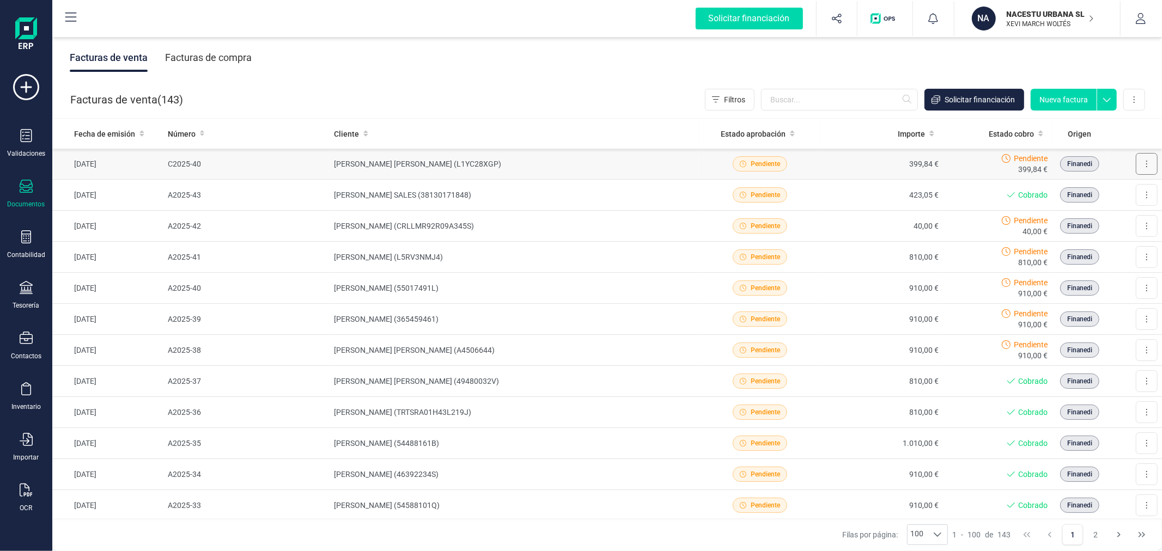
click at [1136, 166] on button at bounding box center [1147, 164] width 22 height 22
drag, startPoint x: 1079, startPoint y: 235, endPoint x: 951, endPoint y: 246, distance: 128.5
click at [1080, 235] on span "Marcar como cobrada" at bounding box center [1099, 235] width 75 height 11
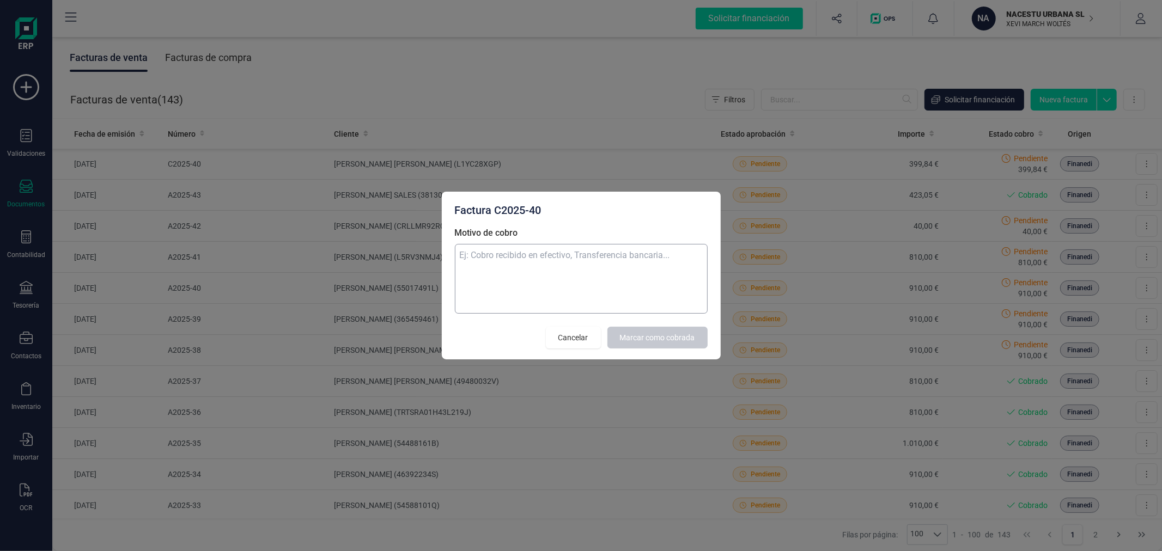
click at [597, 279] on textarea "Motivo de cobro" at bounding box center [581, 279] width 253 height 70
type textarea "CORTA ESTANCIA"
click at [634, 336] on span "Marcar como cobrada" at bounding box center [657, 337] width 75 height 11
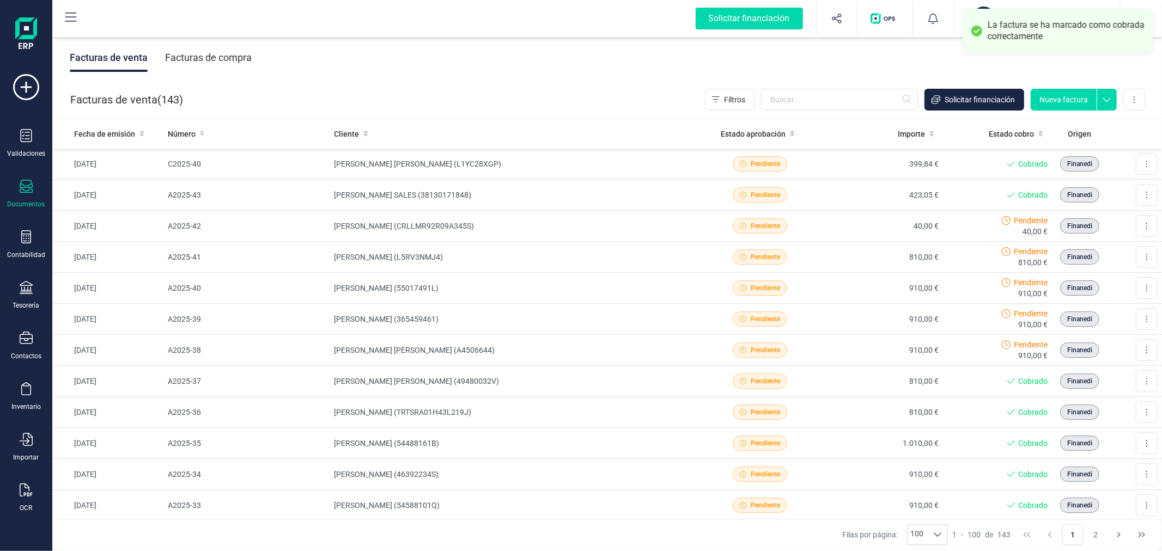
click at [1060, 96] on button "Nueva factura" at bounding box center [1064, 100] width 66 height 22
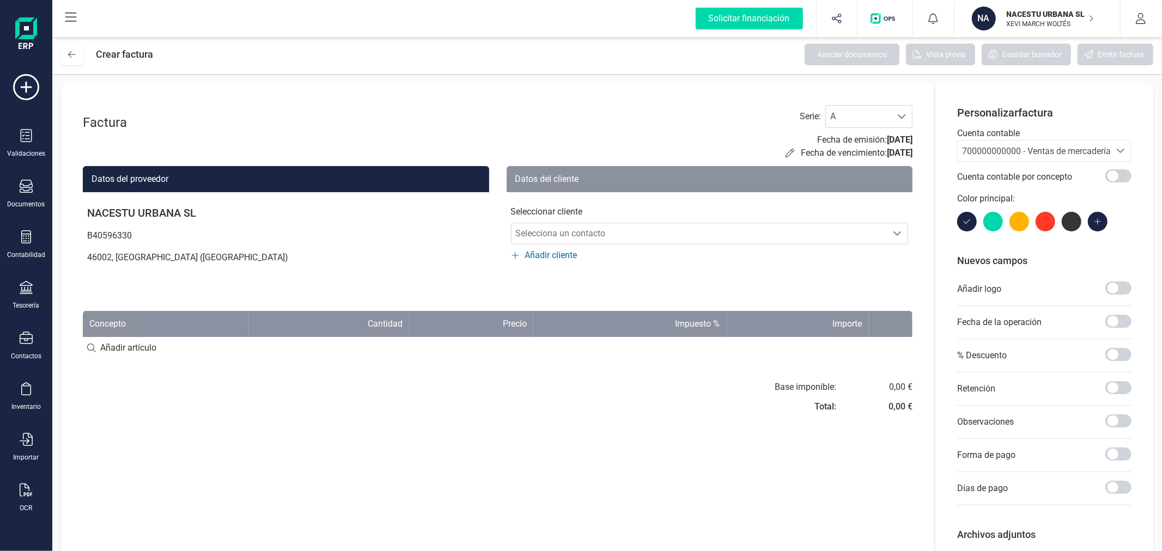
click at [972, 148] on span "700000000000 - Ventas de mercaderías" at bounding box center [1038, 151] width 153 height 10
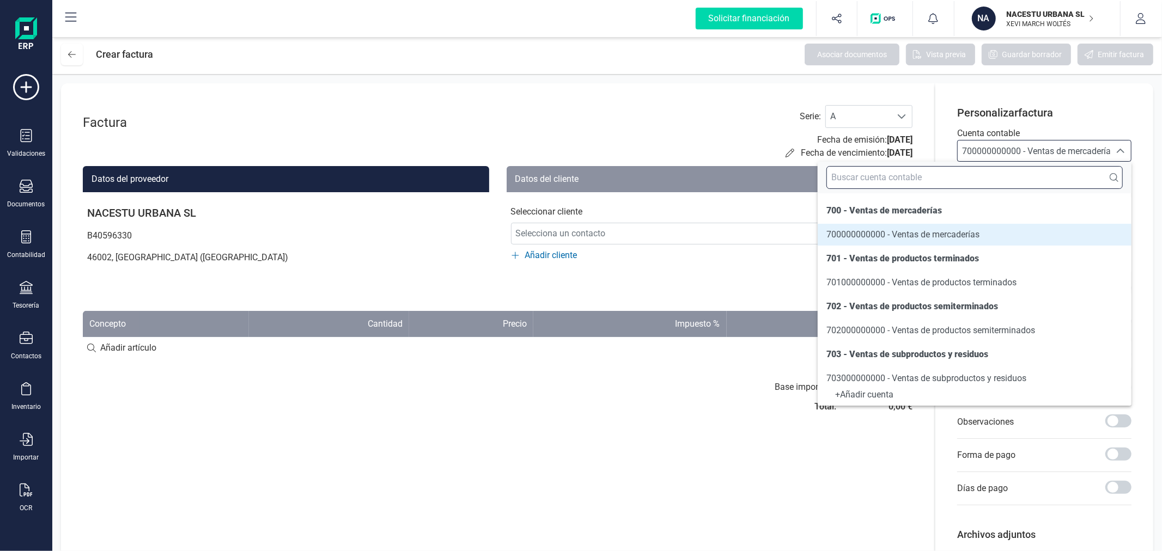
click at [977, 181] on input "text" at bounding box center [975, 177] width 296 height 23
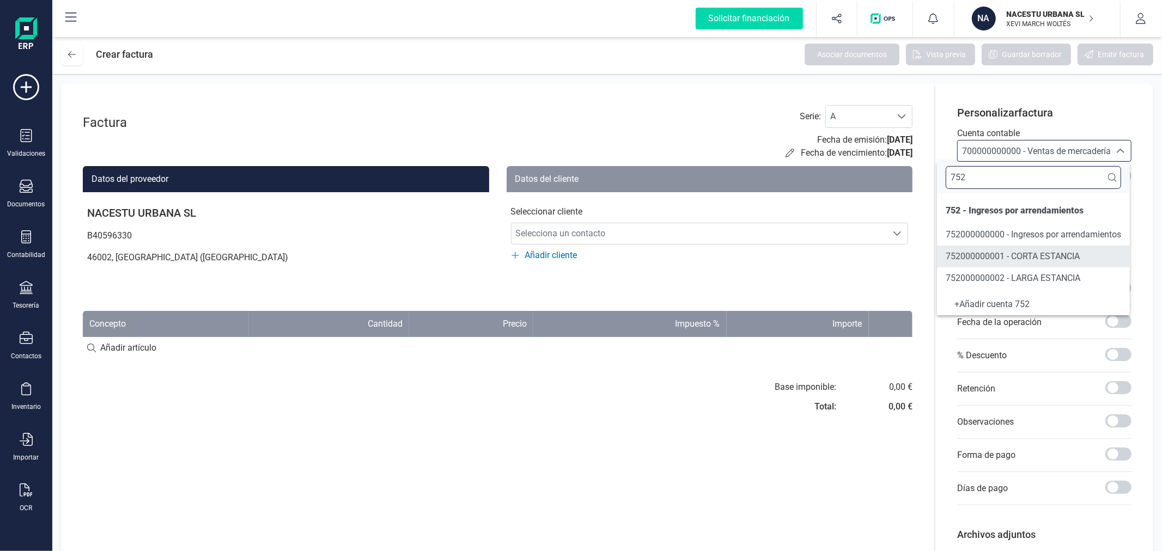
type input "752"
click at [999, 259] on span "752000000001 - CORTA ESTANCIA" at bounding box center [1013, 256] width 134 height 10
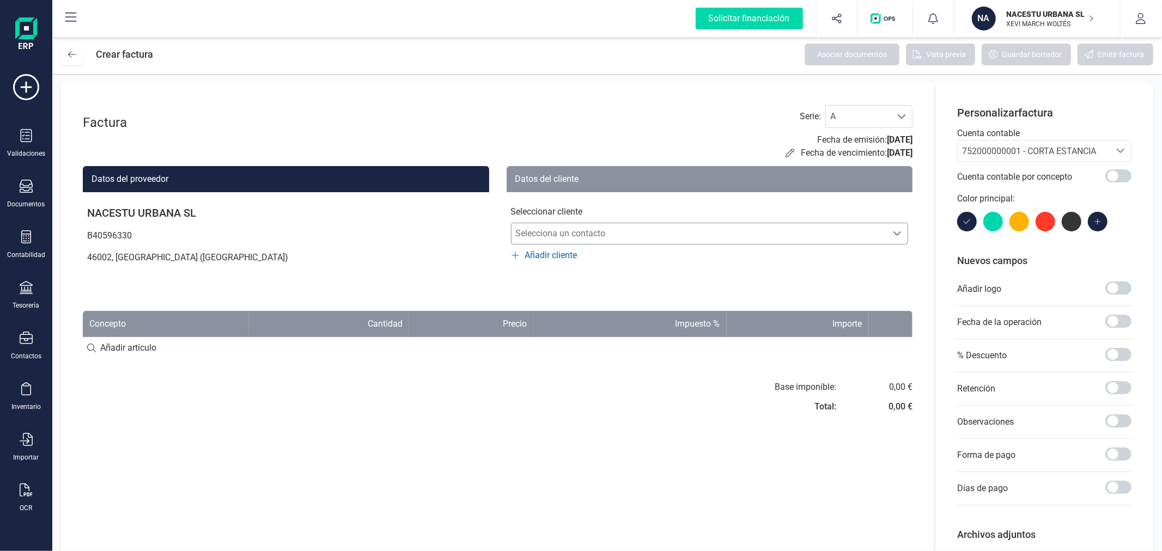
click at [712, 236] on span "Selecciona un contacto" at bounding box center [700, 234] width 376 height 22
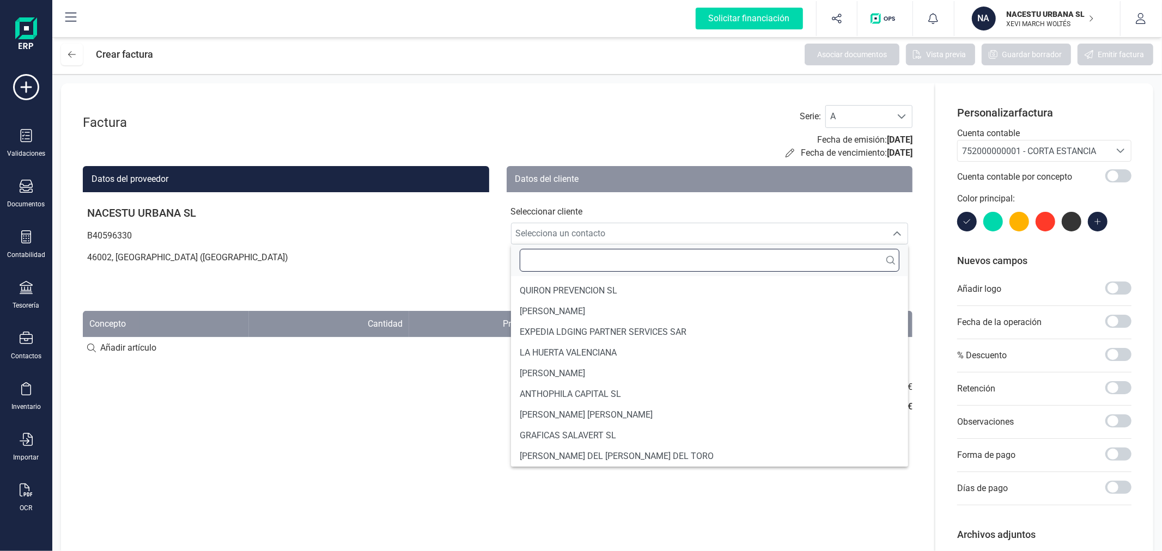
click at [678, 268] on input "text" at bounding box center [710, 260] width 380 height 23
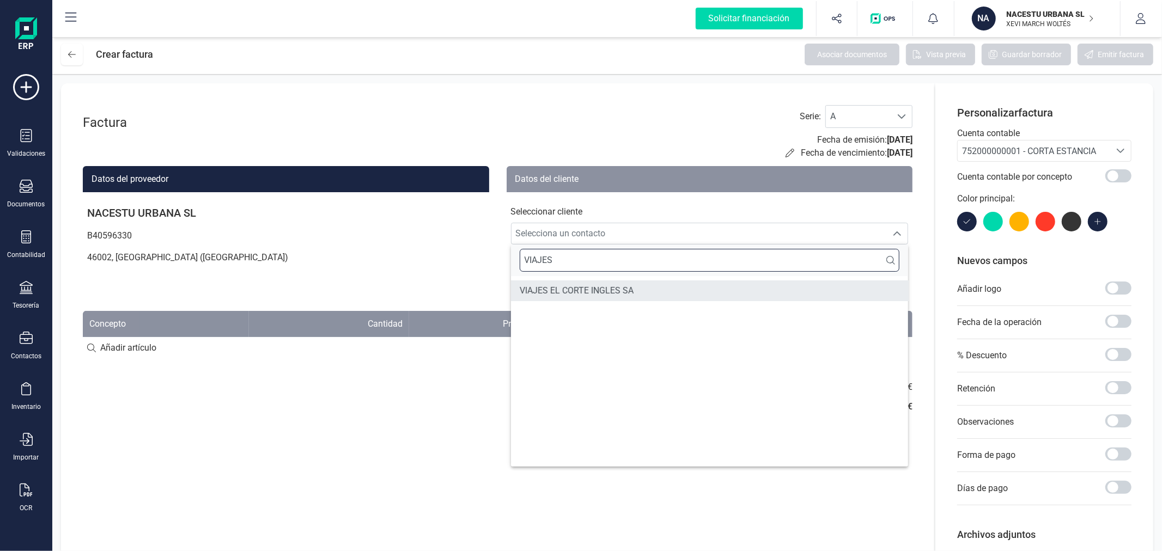
type input "VIAJES"
click at [660, 282] on li "VIAJES EL CORTE INGLES SA" at bounding box center [710, 291] width 398 height 21
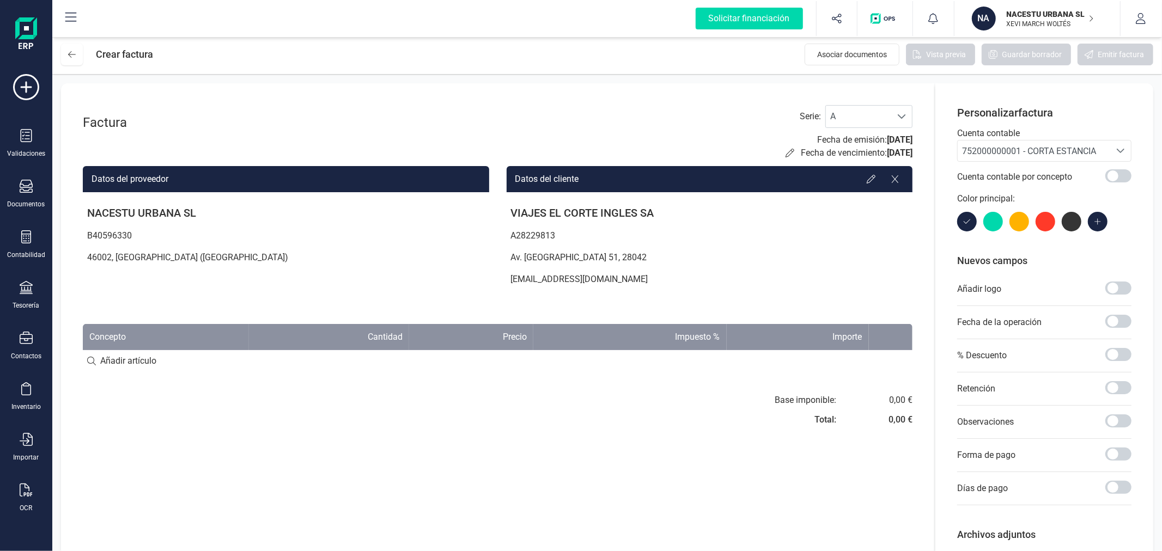
click at [124, 357] on input at bounding box center [498, 361] width 830 height 22
paste input "Indvidual Superior ([DATE] - [DATE])"
type input "Indvidual Superior ([DATE] - [DATE])"
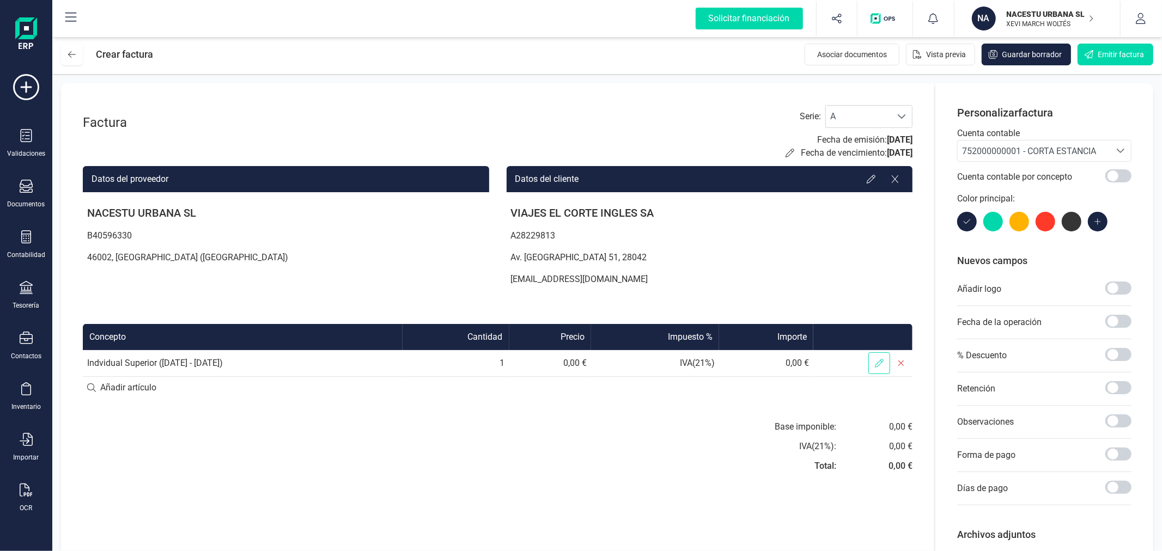
click at [877, 359] on icon at bounding box center [879, 363] width 9 height 9
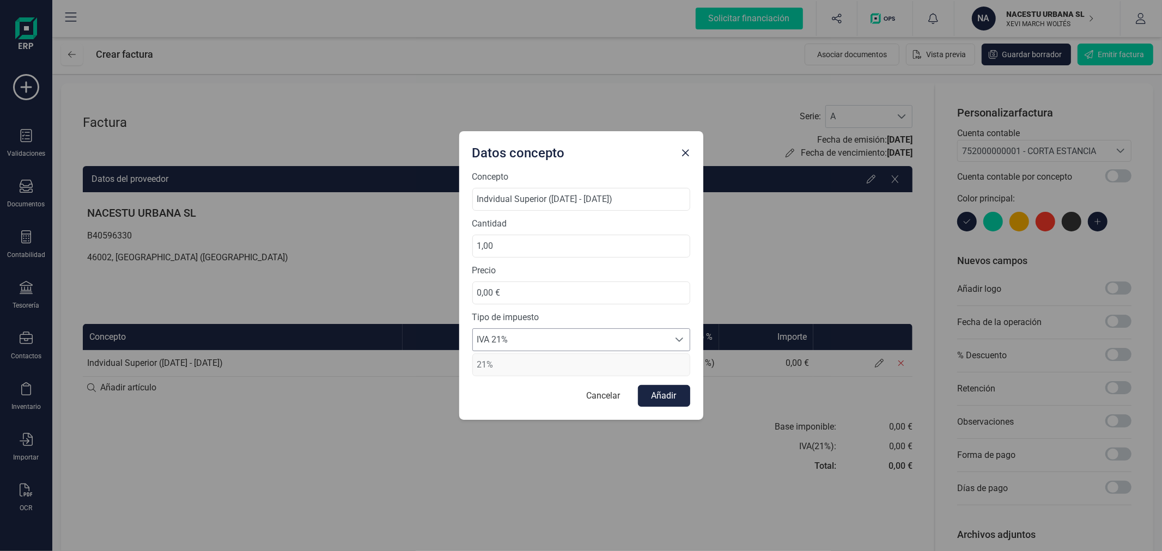
click at [589, 336] on span "IVA 21%" at bounding box center [571, 340] width 196 height 22
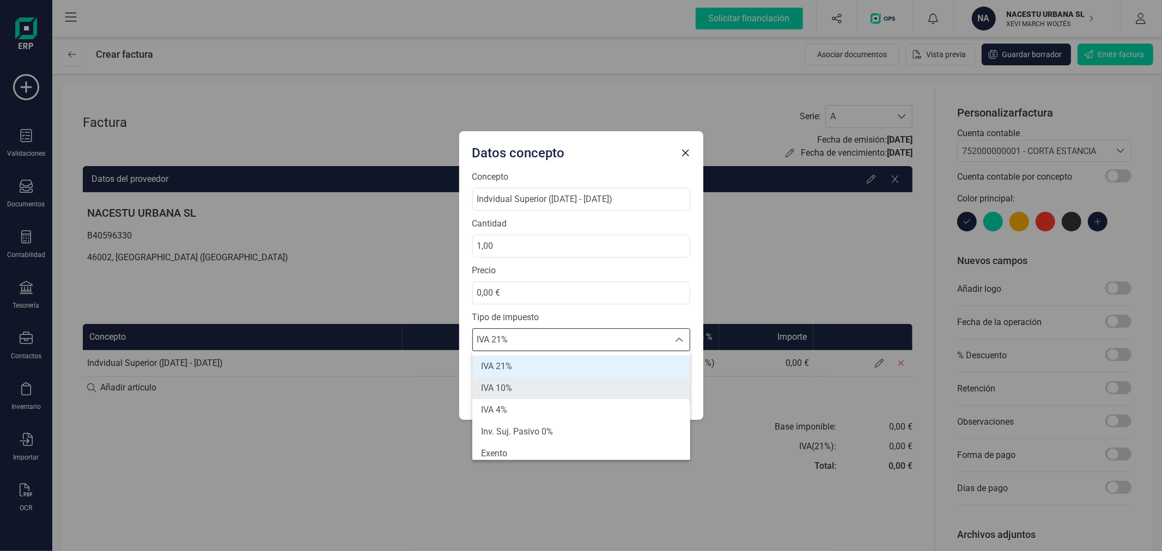
click at [562, 387] on li "IVA 10%" at bounding box center [581, 389] width 218 height 22
type input "10%"
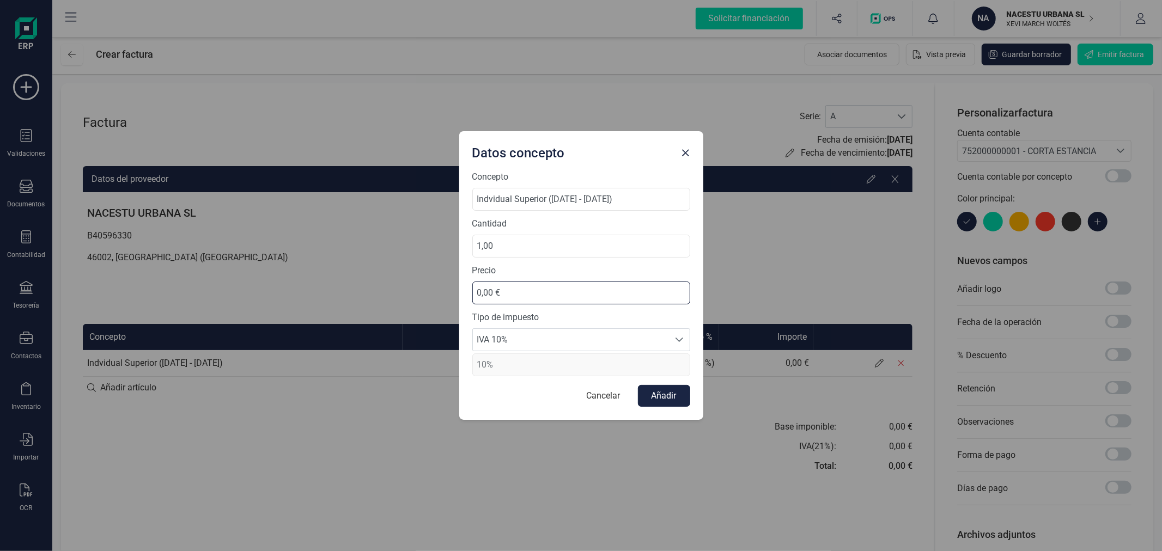
drag, startPoint x: 529, startPoint y: 287, endPoint x: 440, endPoint y: 290, distance: 89.4
click at [440, 290] on div "Datos concepto Concepto Indvidual Superior ([DATE] - [DATE]) Cantidad 1,00 Prec…" at bounding box center [581, 275] width 1162 height 551
type input "290,91 €"
click at [667, 394] on button "Añadir" at bounding box center [664, 396] width 52 height 22
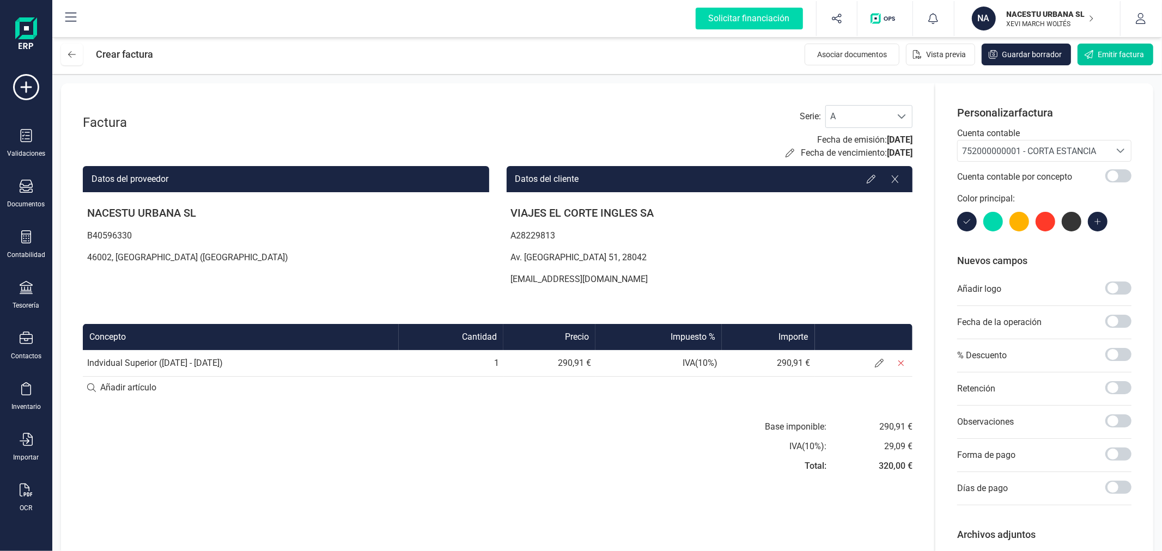
click at [1116, 52] on span "Emitir factura" at bounding box center [1121, 54] width 46 height 11
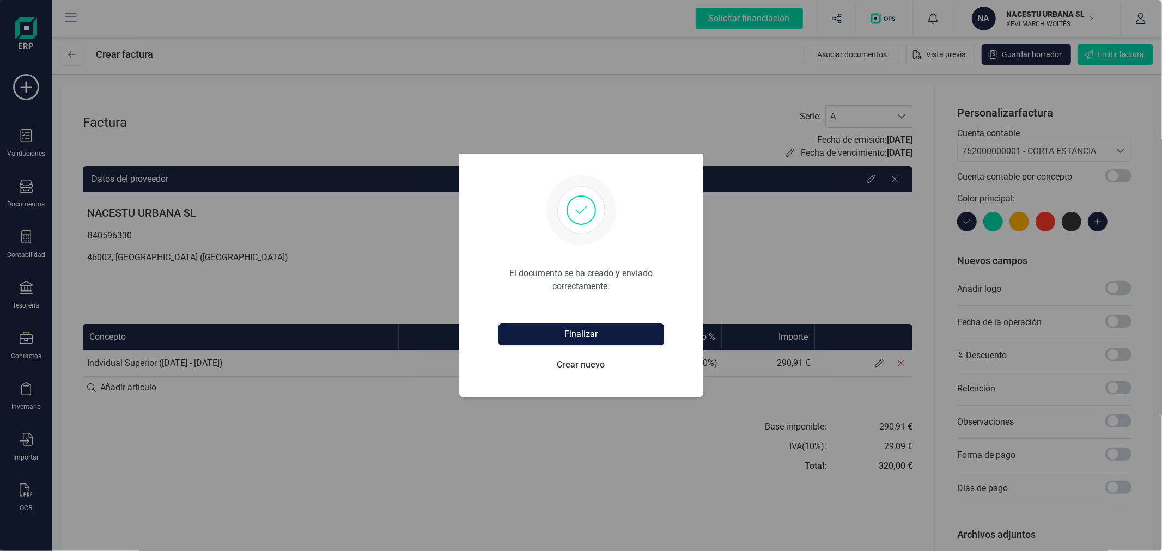
click at [627, 327] on button "Finalizar" at bounding box center [582, 335] width 166 height 22
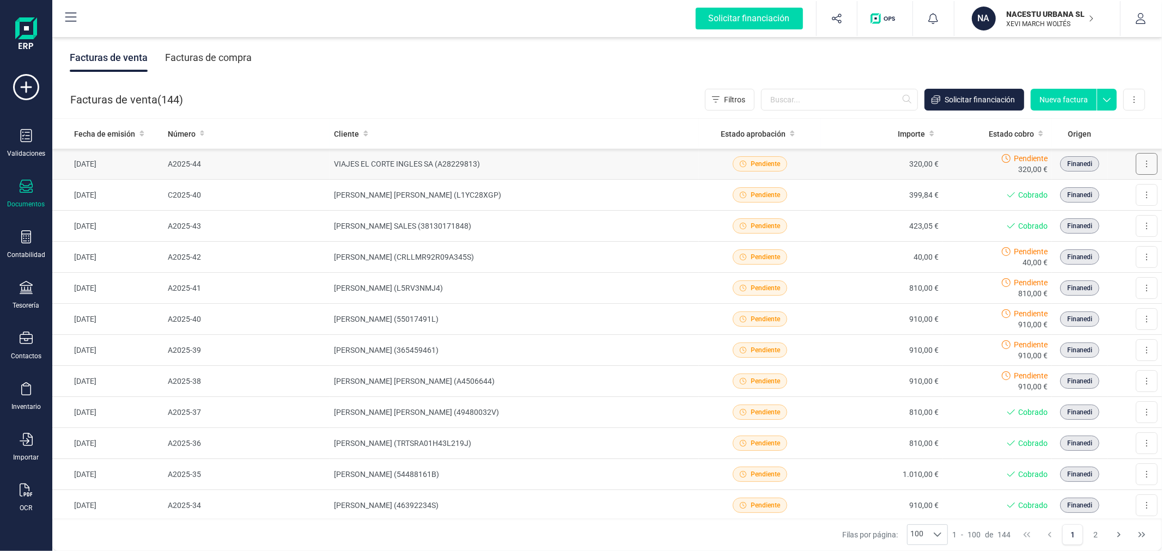
click at [1136, 157] on button at bounding box center [1147, 164] width 22 height 22
click at [1092, 233] on span "Marcar como cobrada" at bounding box center [1099, 235] width 75 height 11
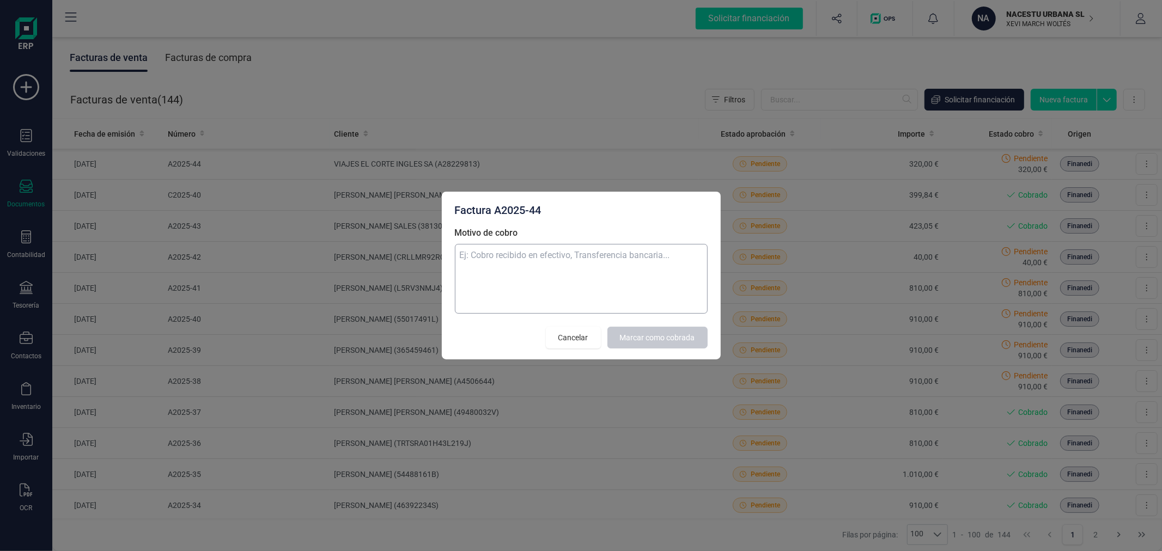
click at [592, 284] on textarea "Motivo de cobro" at bounding box center [581, 279] width 253 height 70
type textarea "CORTA ESTANCIA"
click at [658, 343] on span "Marcar como cobrada" at bounding box center [657, 337] width 75 height 11
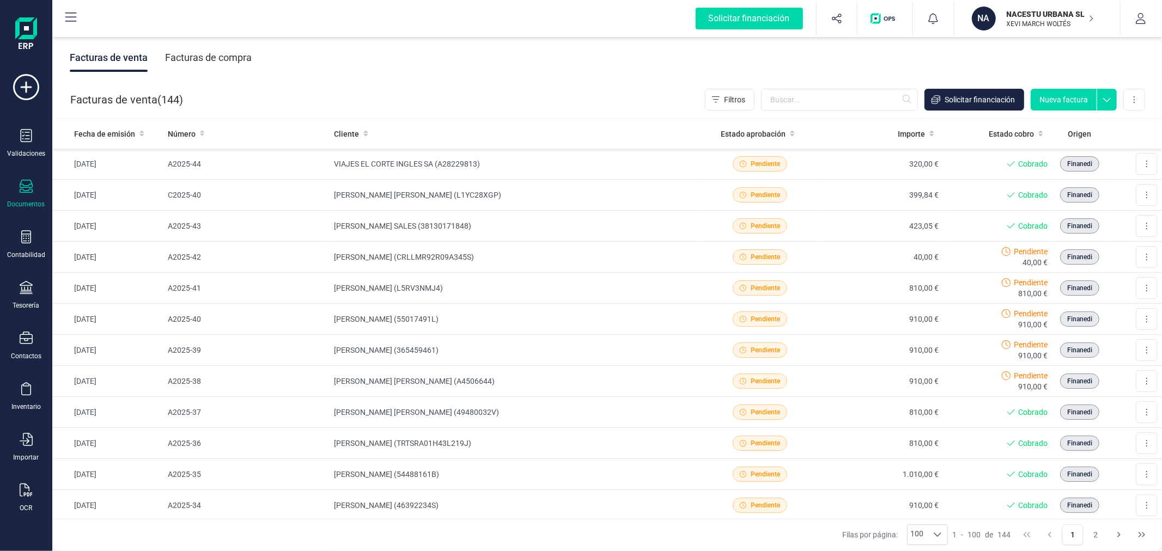
click at [1061, 96] on button "Nueva factura" at bounding box center [1064, 100] width 66 height 22
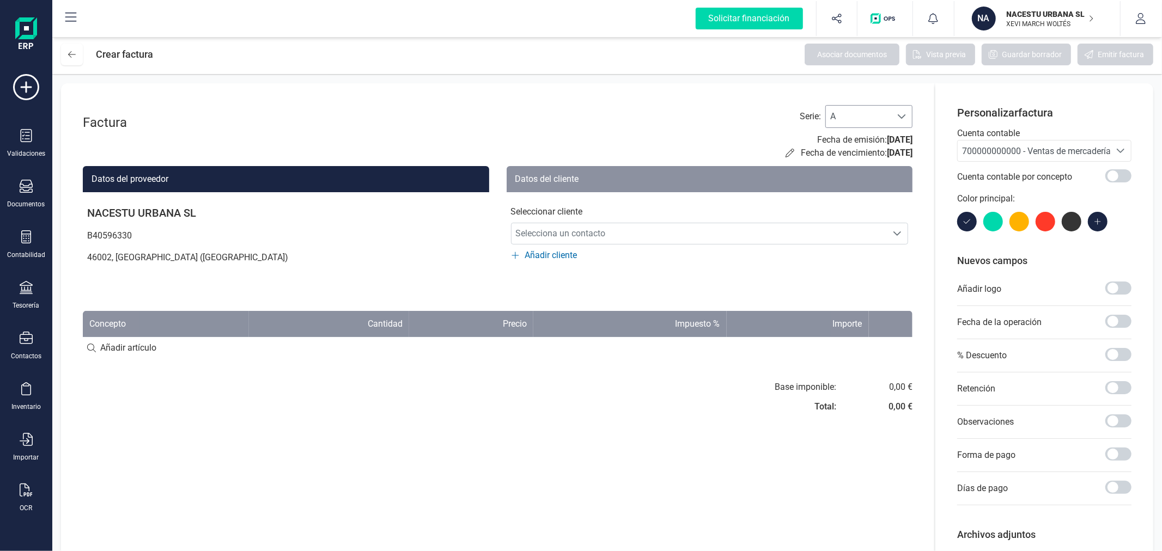
click at [879, 112] on span "A" at bounding box center [858, 117] width 65 height 22
click at [857, 183] on li "C" at bounding box center [868, 187] width 87 height 22
click at [1022, 143] on span "700000000000 - Ventas de mercaderías" at bounding box center [1034, 151] width 153 height 21
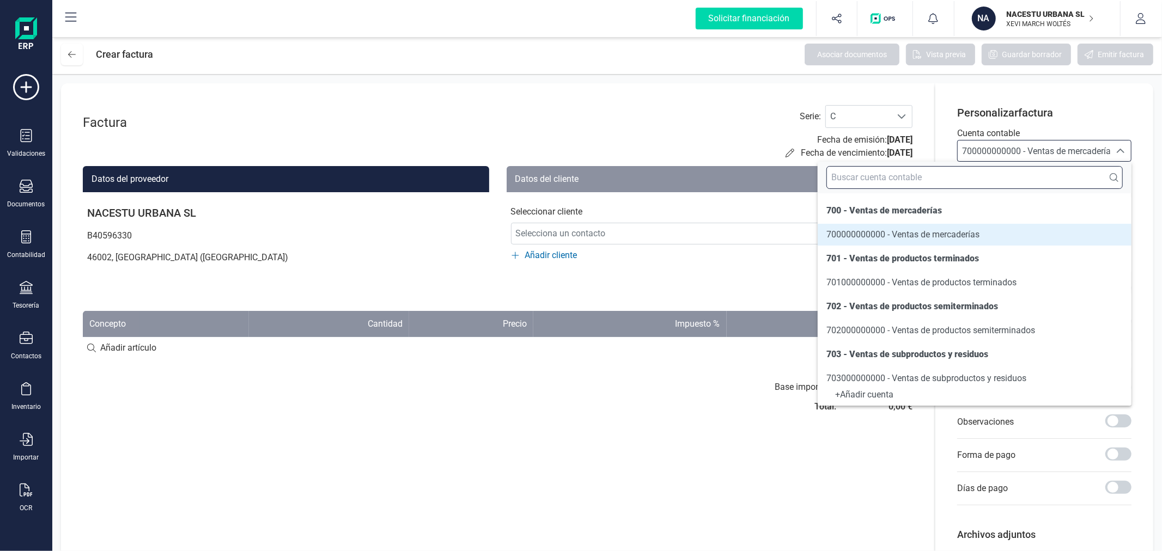
click at [1025, 173] on input "text" at bounding box center [975, 177] width 296 height 23
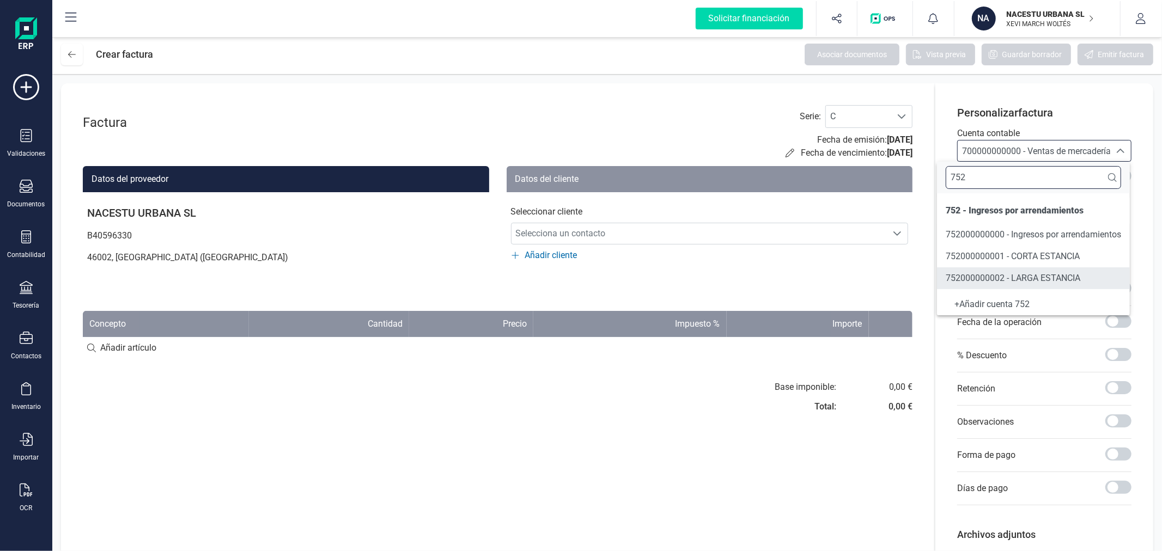
type input "752"
click at [1043, 251] on span "752000000001 - CORTA ESTANCIA" at bounding box center [1013, 256] width 134 height 10
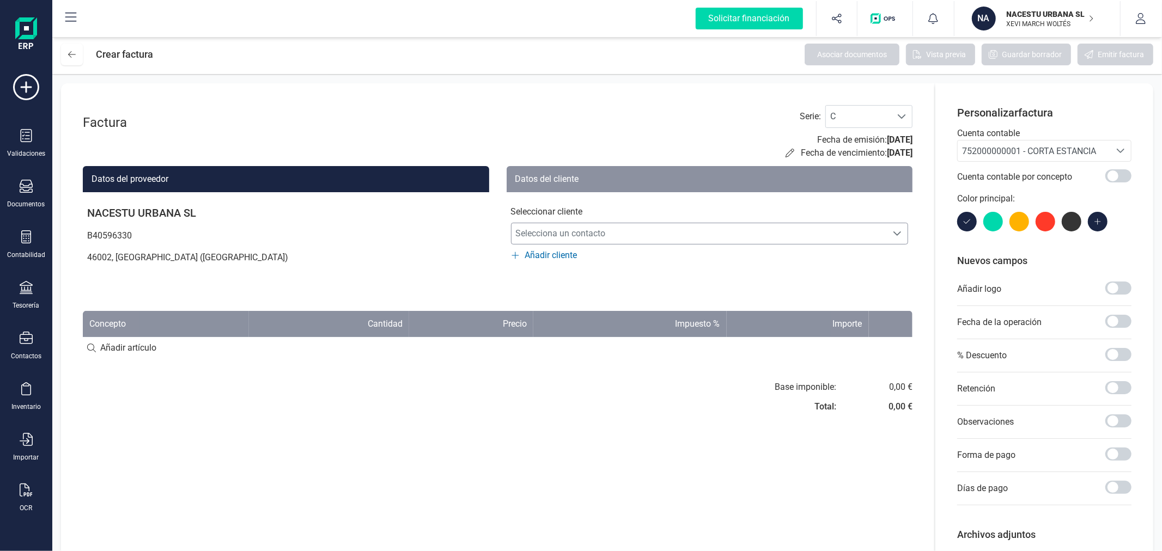
click at [557, 235] on span "Selecciona un contacto" at bounding box center [700, 234] width 376 height 22
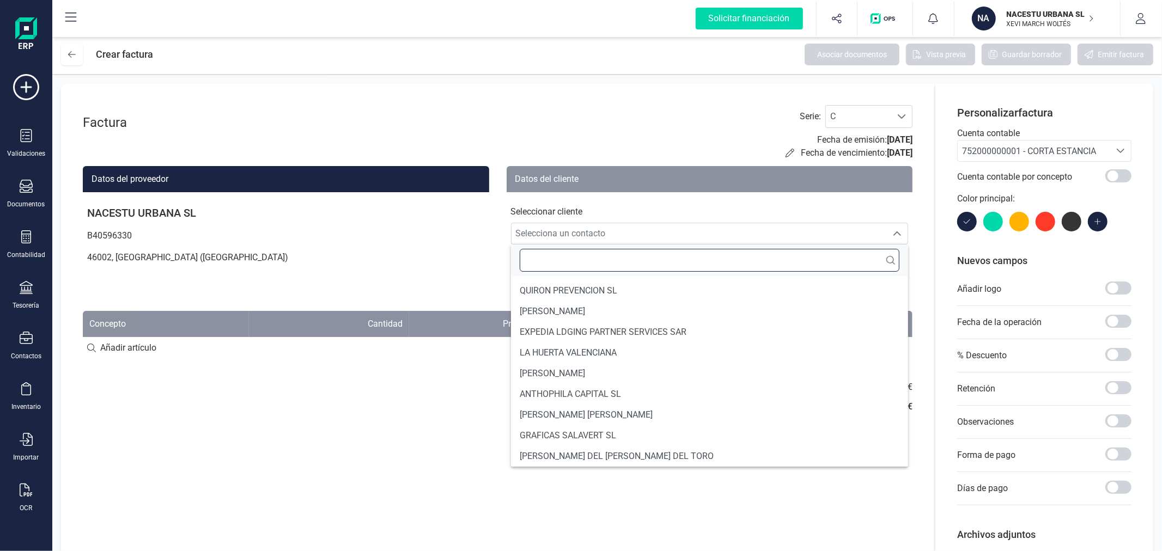
click at [548, 263] on input "text" at bounding box center [710, 260] width 380 height 23
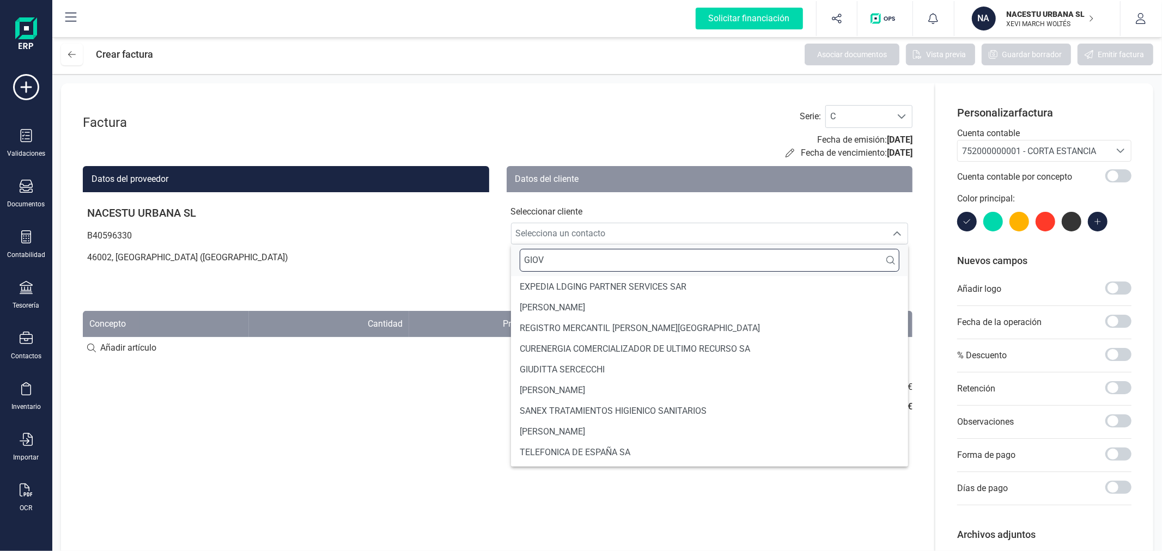
scroll to position [0, 0]
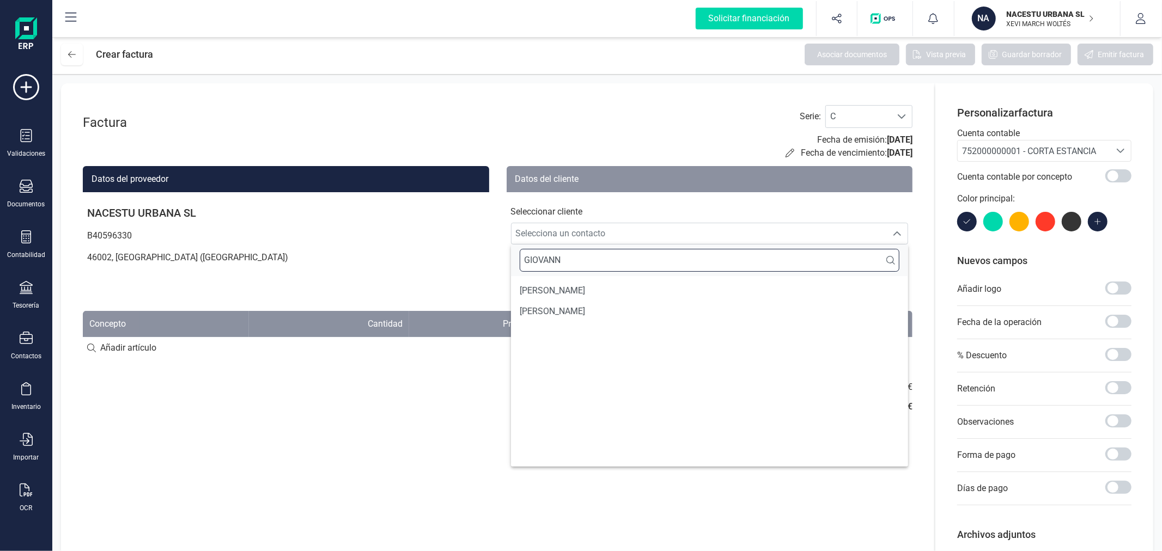
type input "GIOVANN"
click at [556, 303] on li "[PERSON_NAME]" at bounding box center [710, 311] width 398 height 21
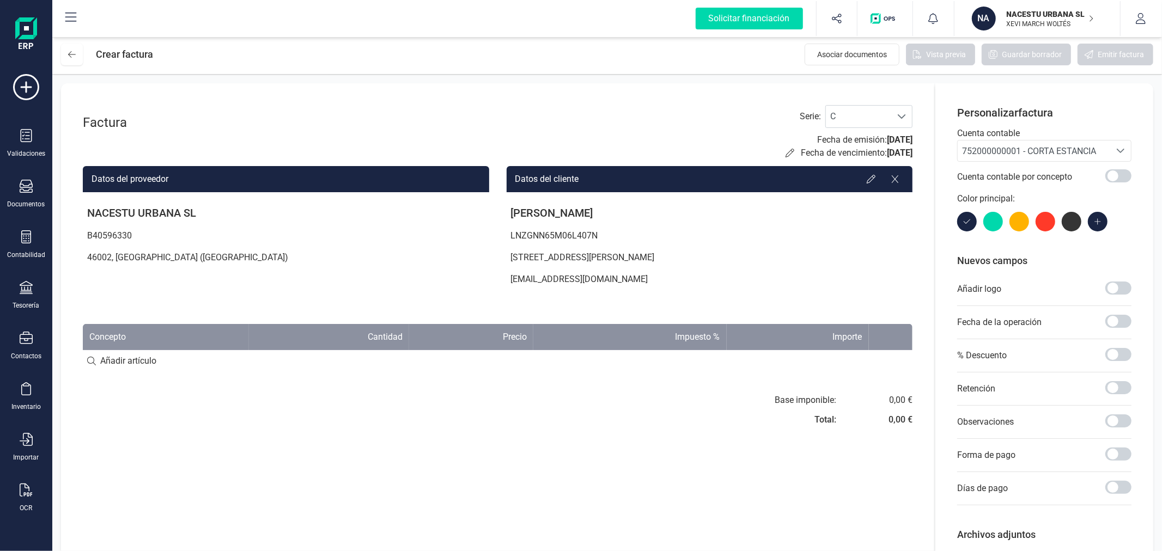
click at [150, 358] on input at bounding box center [498, 361] width 830 height 22
type input "[DATE] a [DATE]"
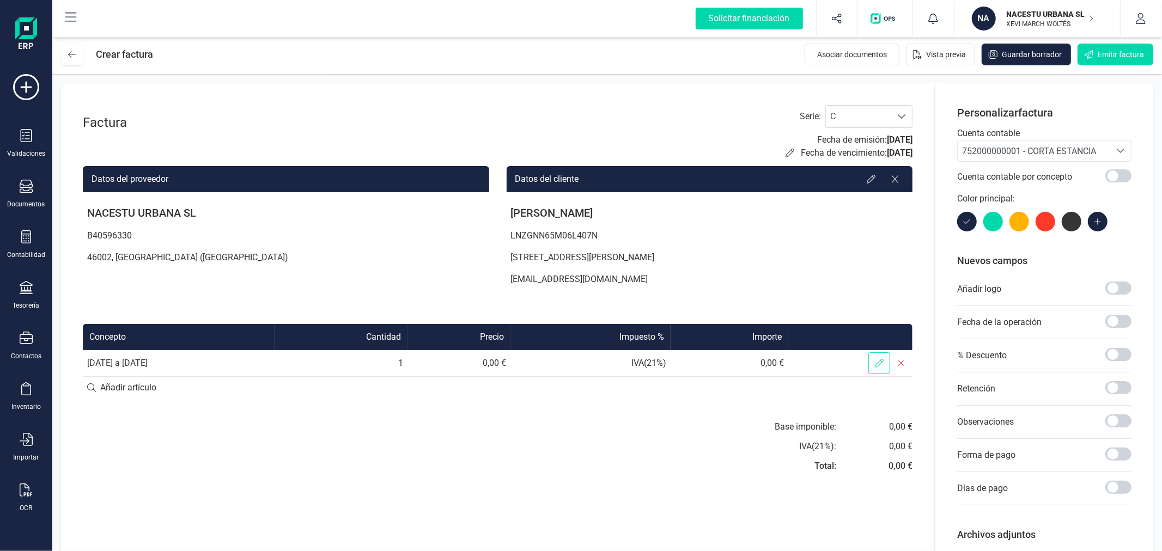
click at [878, 362] on icon at bounding box center [879, 363] width 9 height 9
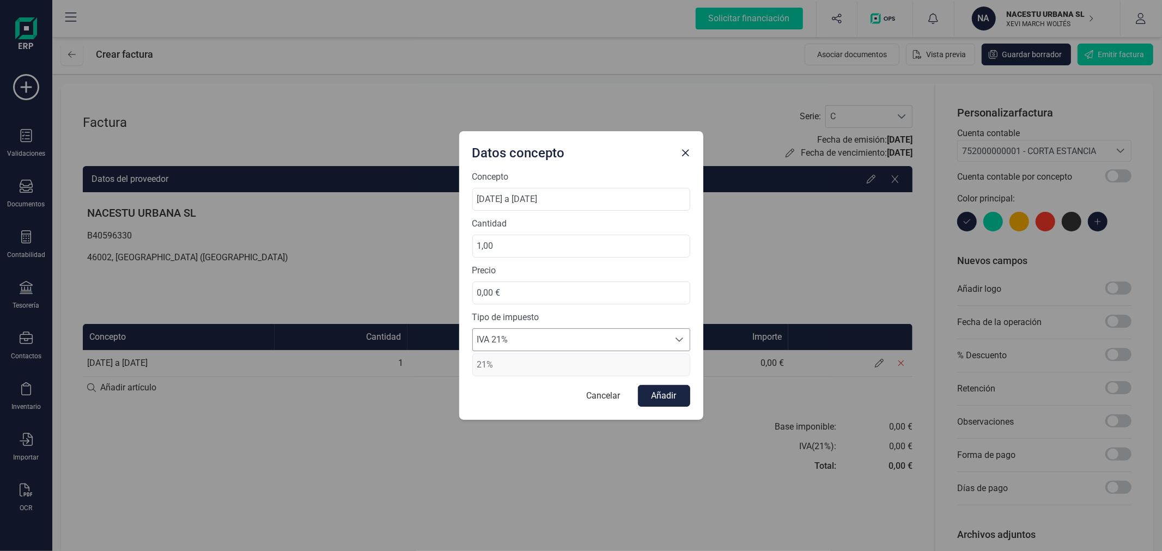
click at [524, 347] on span "IVA 21%" at bounding box center [571, 340] width 196 height 22
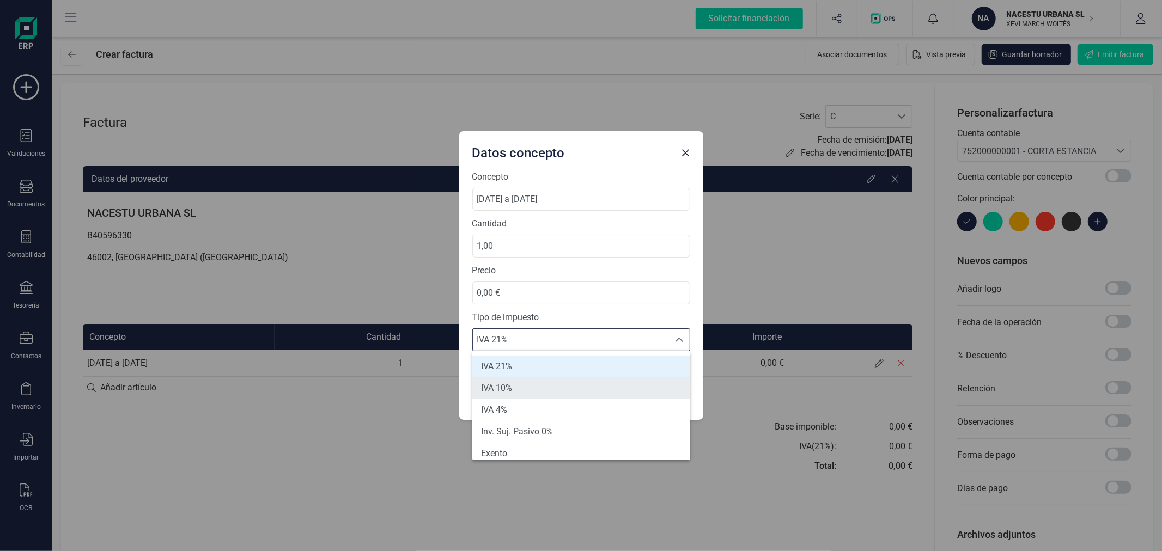
click at [520, 381] on li "IVA 10%" at bounding box center [581, 389] width 218 height 22
type input "10%"
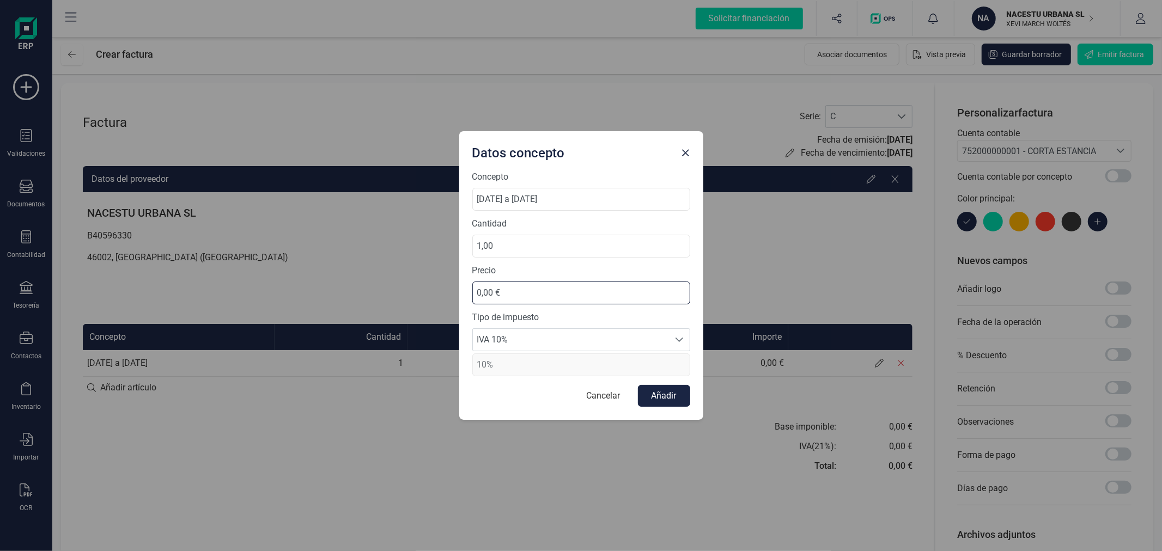
drag, startPoint x: 513, startPoint y: 292, endPoint x: 458, endPoint y: 289, distance: 55.1
click at [458, 289] on div "Datos concepto Concepto [DATE] a [DATE] Cantidad 1,00 Precio 0,00 € Tipo de imp…" at bounding box center [581, 275] width 1162 height 551
type input "827,27 €"
click at [676, 391] on button "Añadir" at bounding box center [664, 396] width 52 height 22
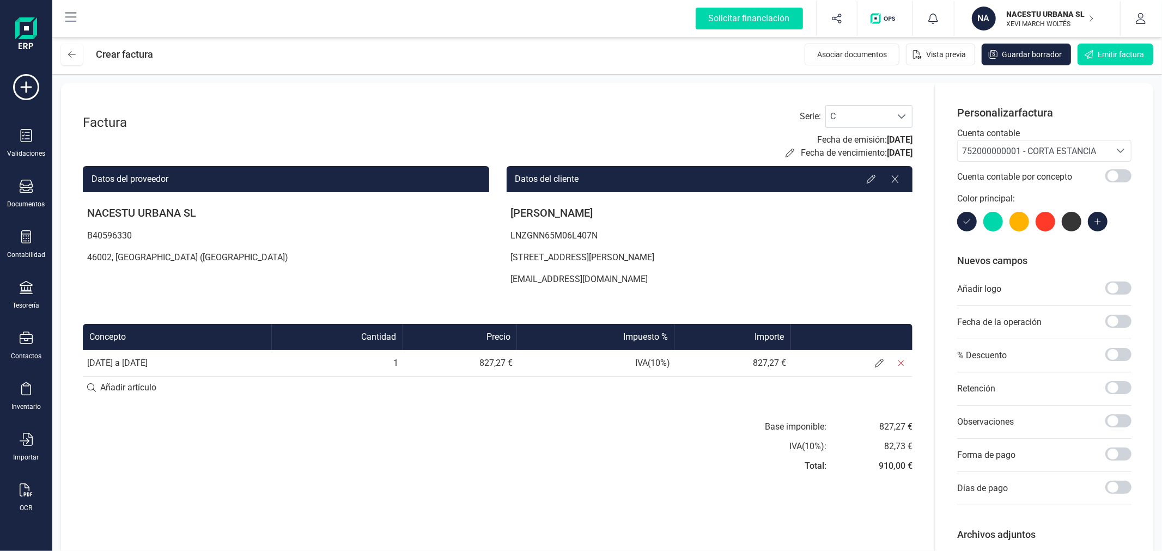
click at [451, 460] on div "Base imponible: IVA ( 10 %): Total: 827,27 € 82,73 € 910,00 €" at bounding box center [498, 450] width 830 height 59
click at [1098, 57] on span "Emitir factura" at bounding box center [1121, 54] width 46 height 11
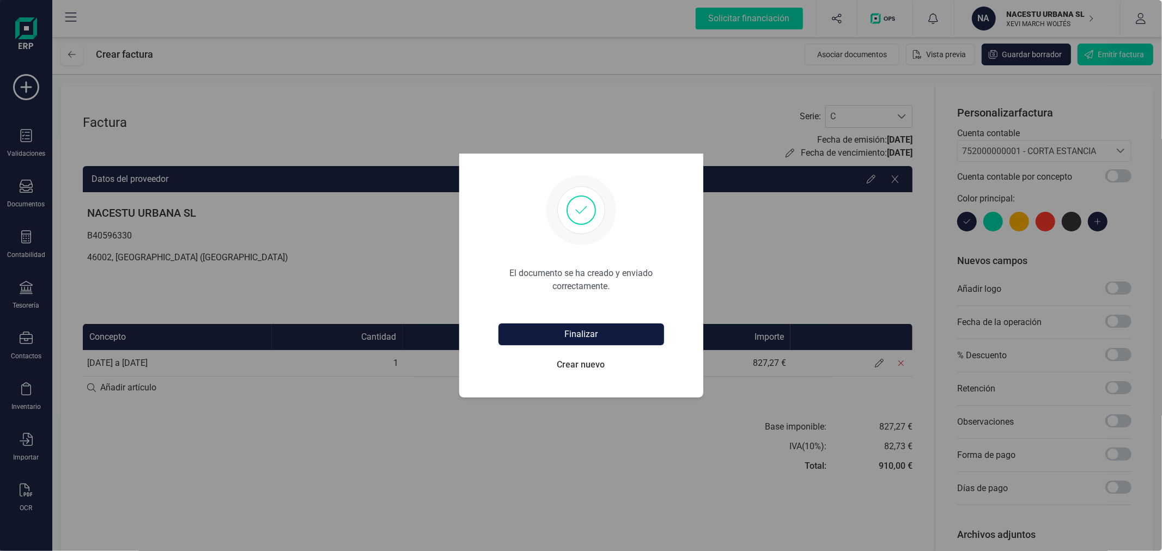
click at [591, 339] on button "Finalizar" at bounding box center [582, 335] width 166 height 22
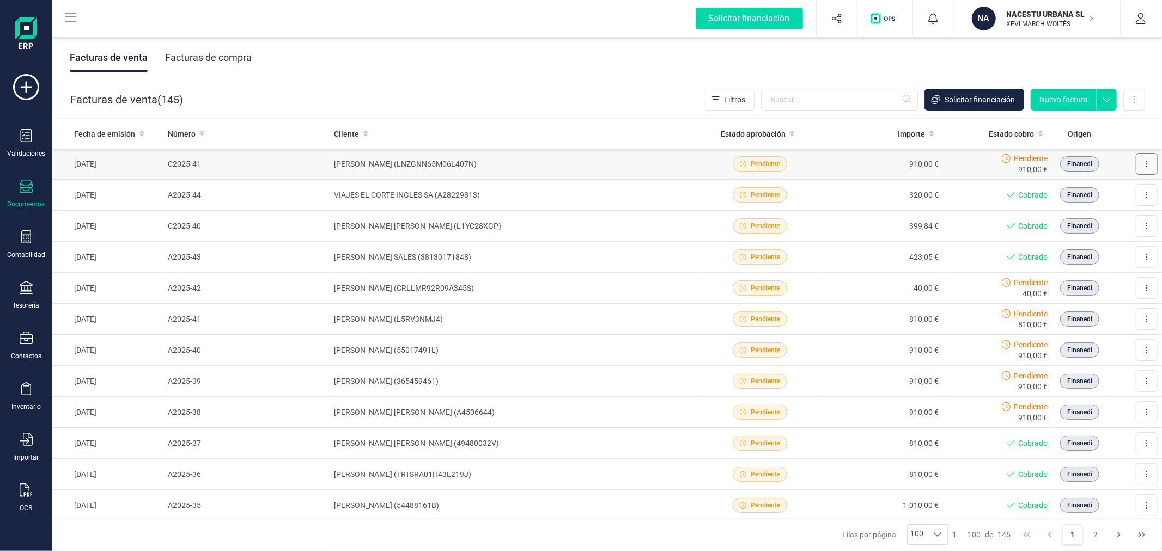
click at [1139, 160] on button at bounding box center [1147, 164] width 22 height 22
click at [1098, 233] on span "Marcar como cobrada" at bounding box center [1099, 235] width 75 height 11
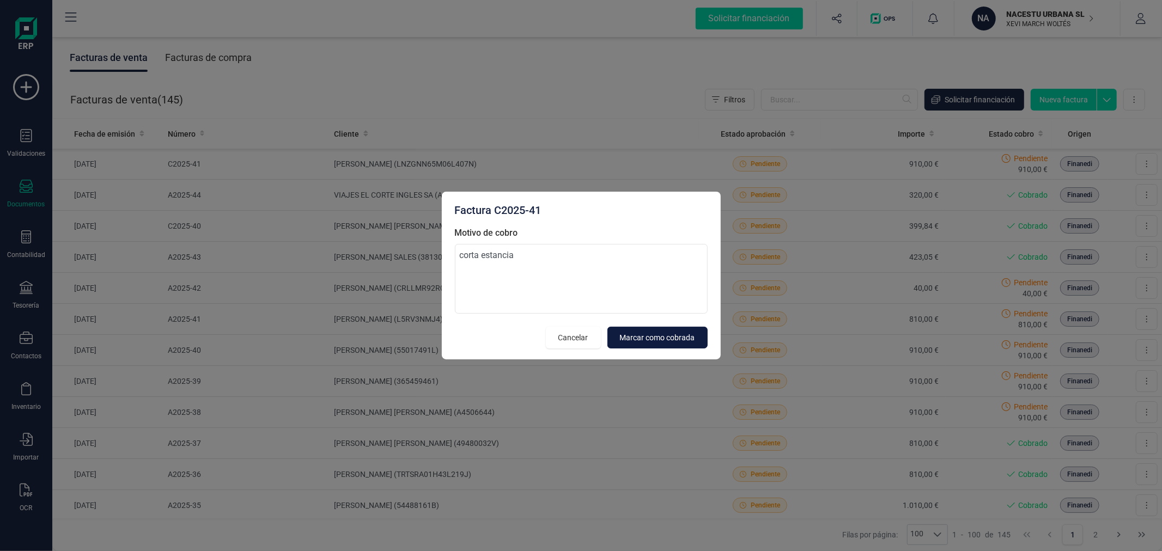
type textarea "corta estancia"
click at [665, 345] on button "Marcar como cobrada" at bounding box center [657, 338] width 100 height 22
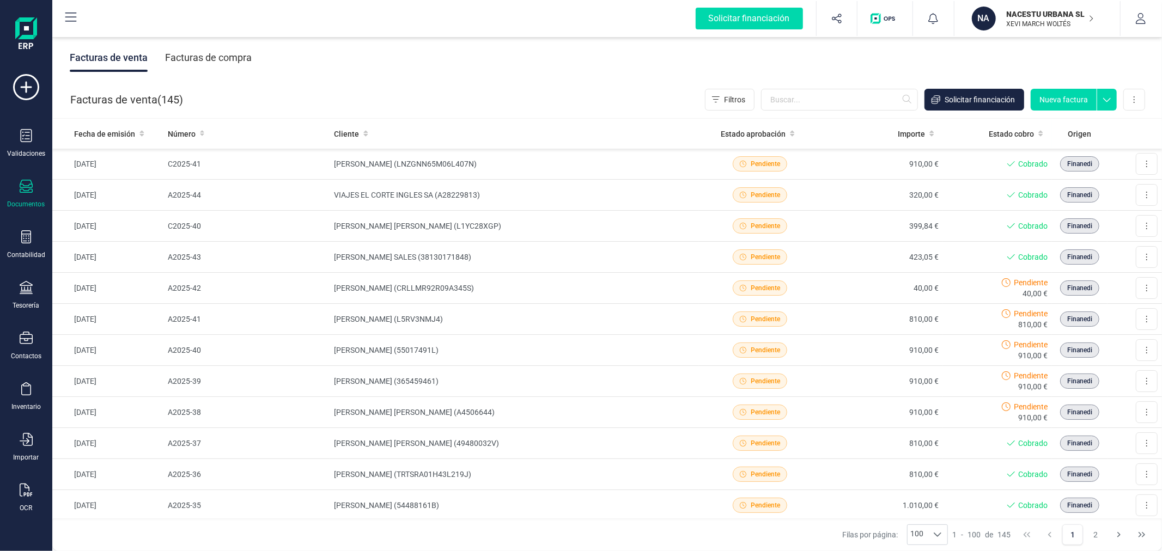
click at [1057, 96] on button "Nueva factura" at bounding box center [1064, 100] width 66 height 22
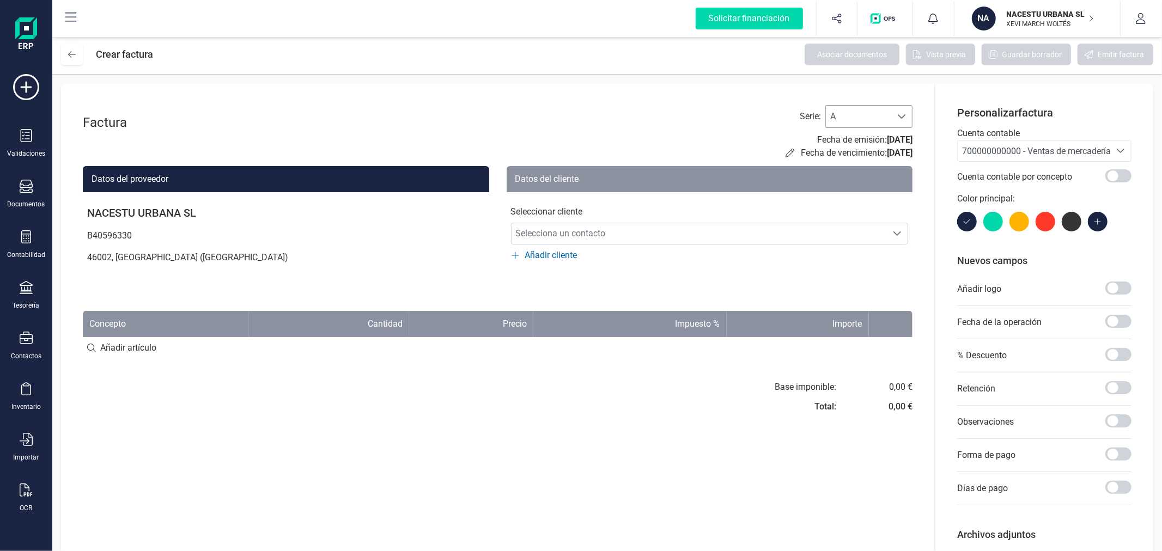
click at [890, 117] on span "A" at bounding box center [858, 117] width 65 height 22
click at [859, 186] on li "C" at bounding box center [868, 187] width 87 height 22
click at [995, 150] on span "700000000000 - Ventas de mercaderías" at bounding box center [1038, 151] width 153 height 10
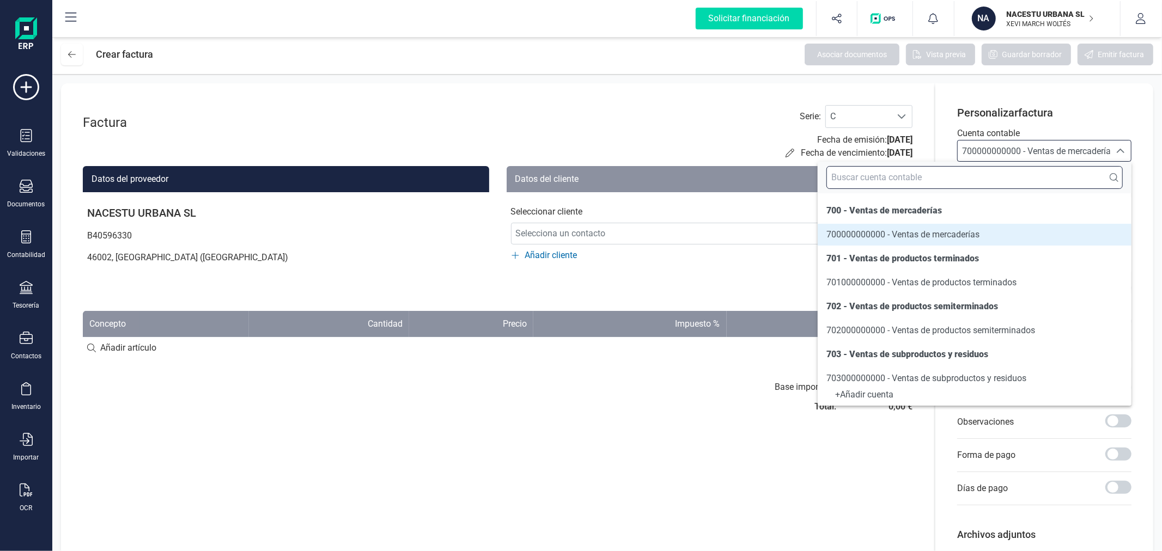
click at [978, 178] on input "text" at bounding box center [975, 177] width 296 height 23
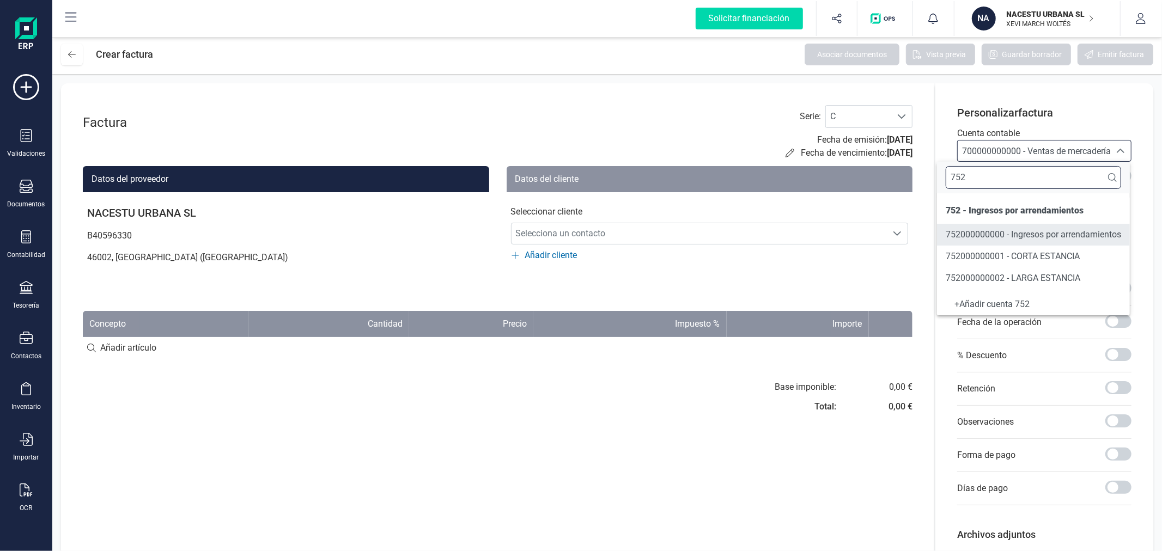
type input "752"
click at [1000, 262] on span "752000000001 - CORTA ESTANCIA" at bounding box center [1013, 256] width 134 height 13
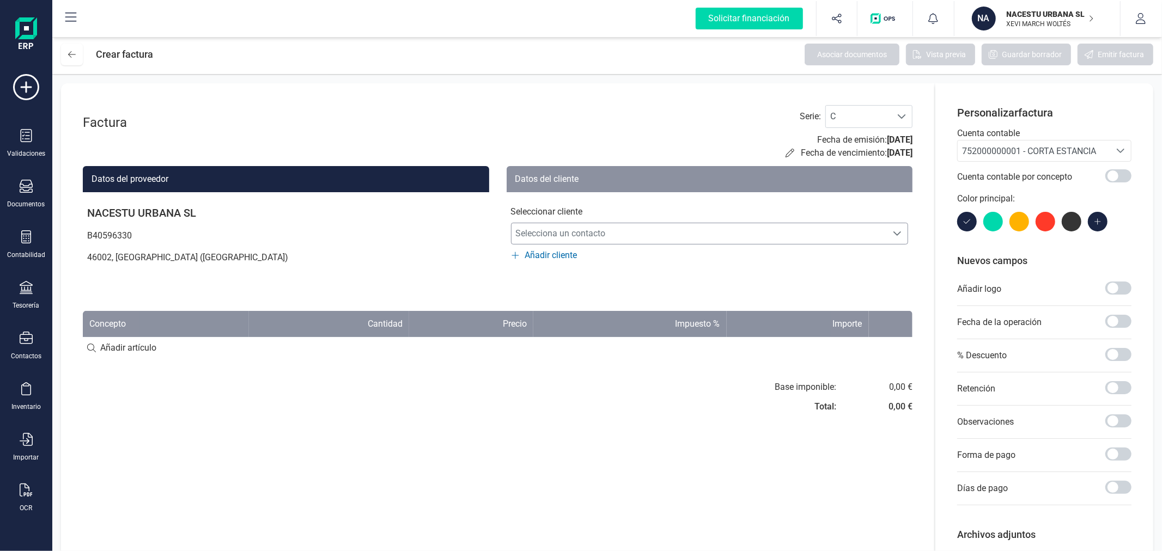
click at [646, 229] on span "Selecciona un contacto" at bounding box center [700, 234] width 376 height 22
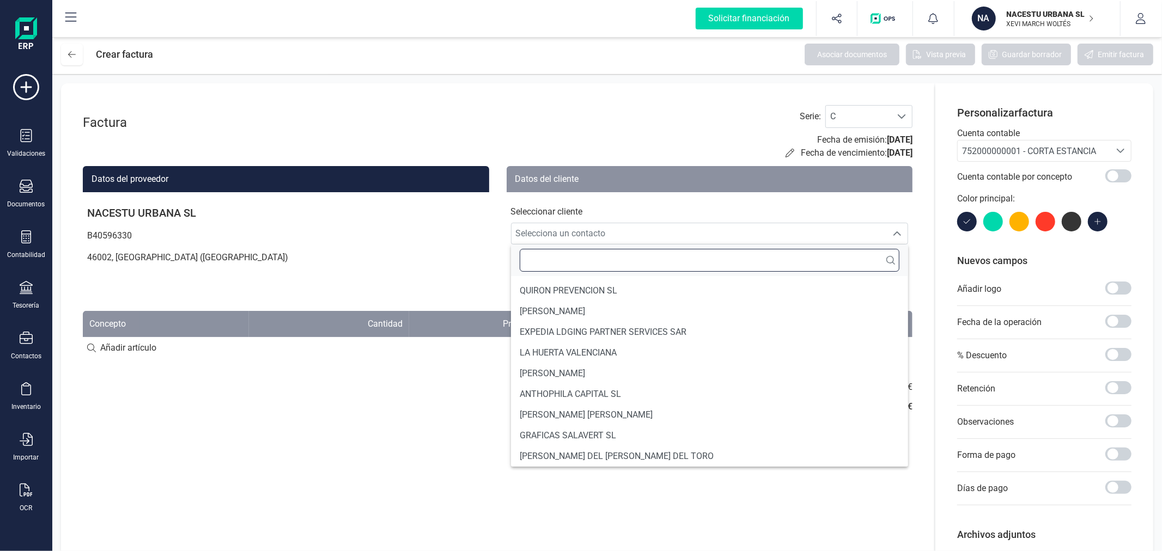
click at [611, 258] on input "text" at bounding box center [710, 260] width 380 height 23
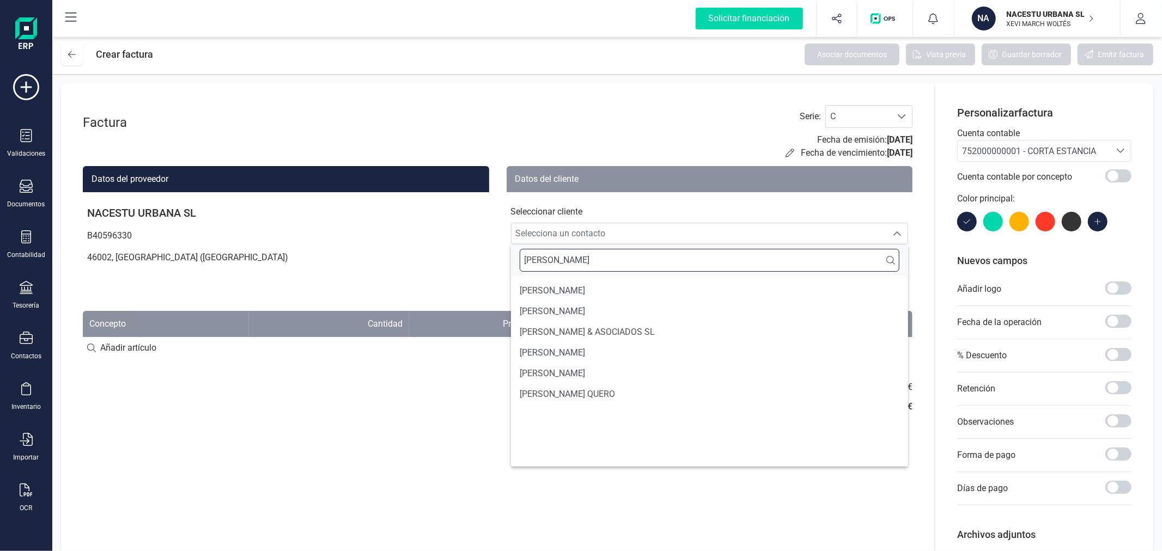
scroll to position [0, 0]
type input "[PERSON_NAME]"
click at [592, 372] on li "[PERSON_NAME]" at bounding box center [710, 373] width 398 height 21
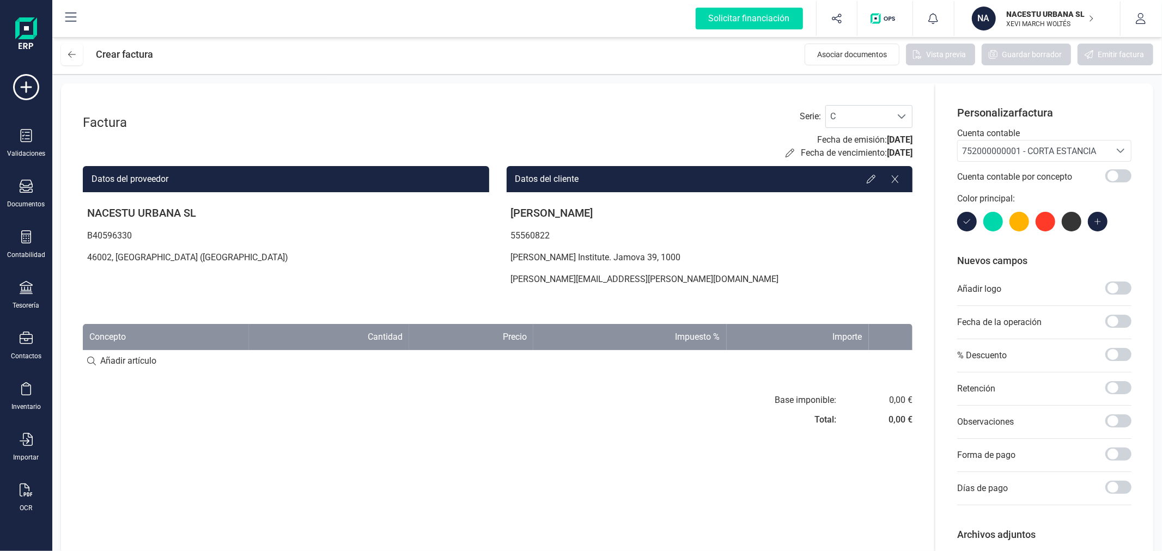
click at [148, 368] on input at bounding box center [498, 361] width 830 height 22
paste input "Individual Estándar ([DATE] - [DATE])"
type input "Individual Estándar ([DATE] - [DATE])"
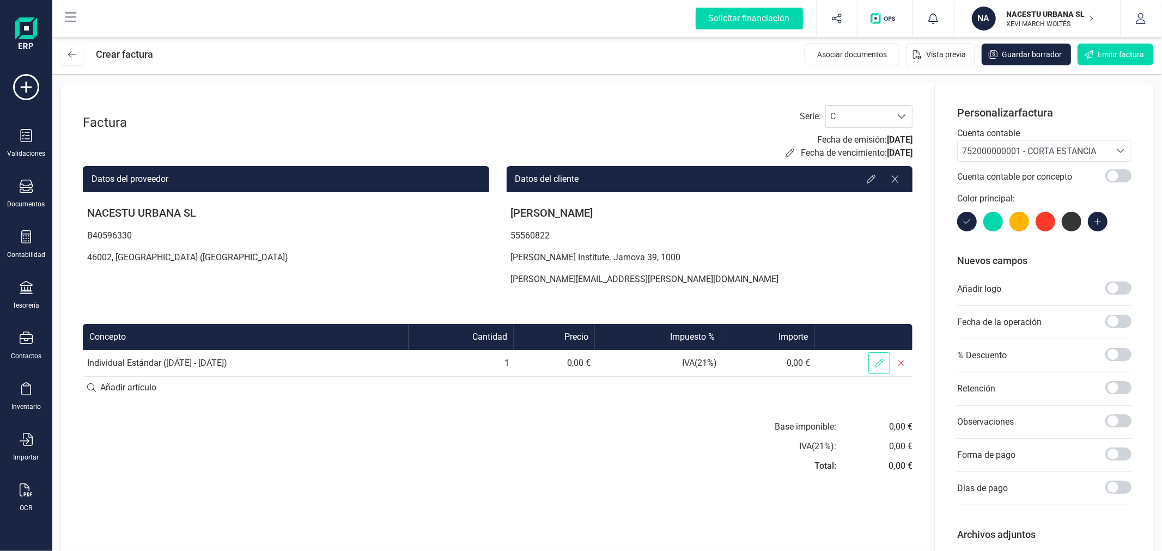
click at [878, 363] on icon at bounding box center [879, 363] width 9 height 9
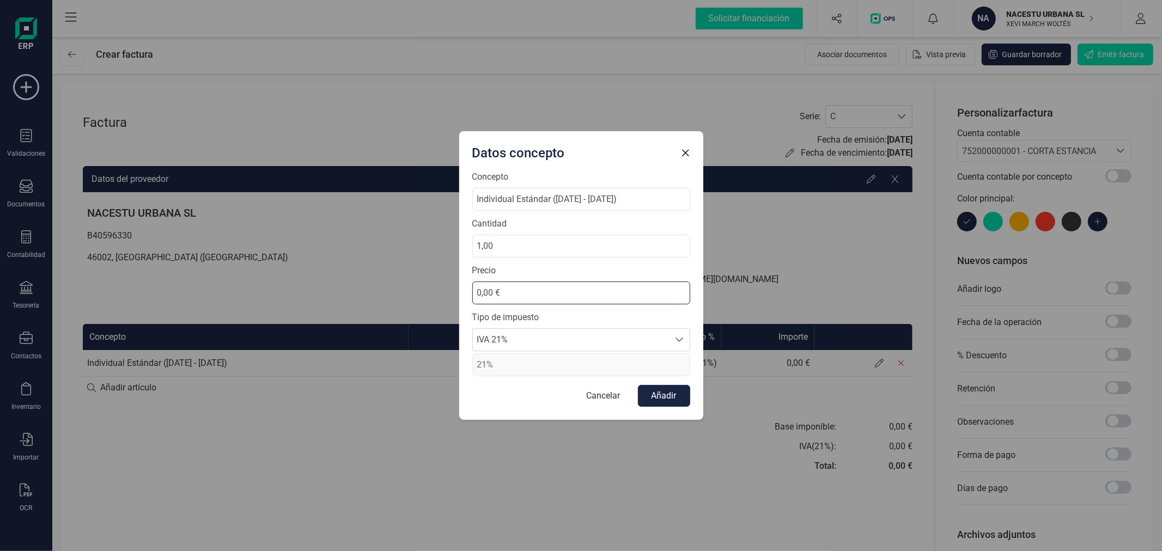
drag, startPoint x: 516, startPoint y: 288, endPoint x: 422, endPoint y: 287, distance: 94.3
click at [422, 287] on div "Datos concepto Concepto Individual Estándar ([DATE] - [DATE]) Cantidad 1,00 Pre…" at bounding box center [581, 275] width 1162 height 551
type input "292,09 €"
click at [554, 340] on span "IVA 21%" at bounding box center [571, 340] width 196 height 22
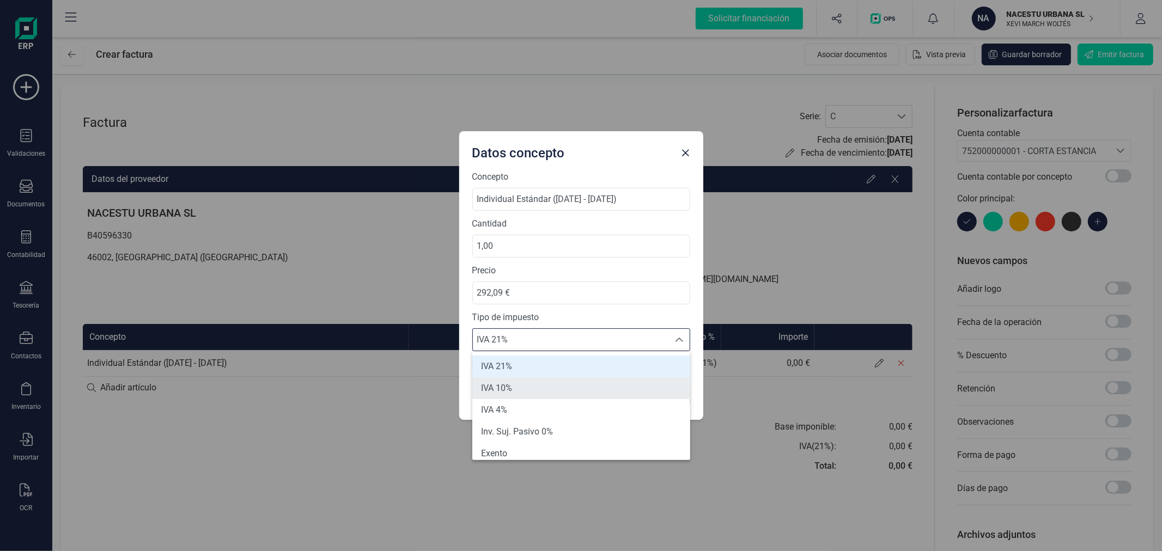
click at [537, 384] on li "IVA 10%" at bounding box center [581, 389] width 218 height 22
type input "10%"
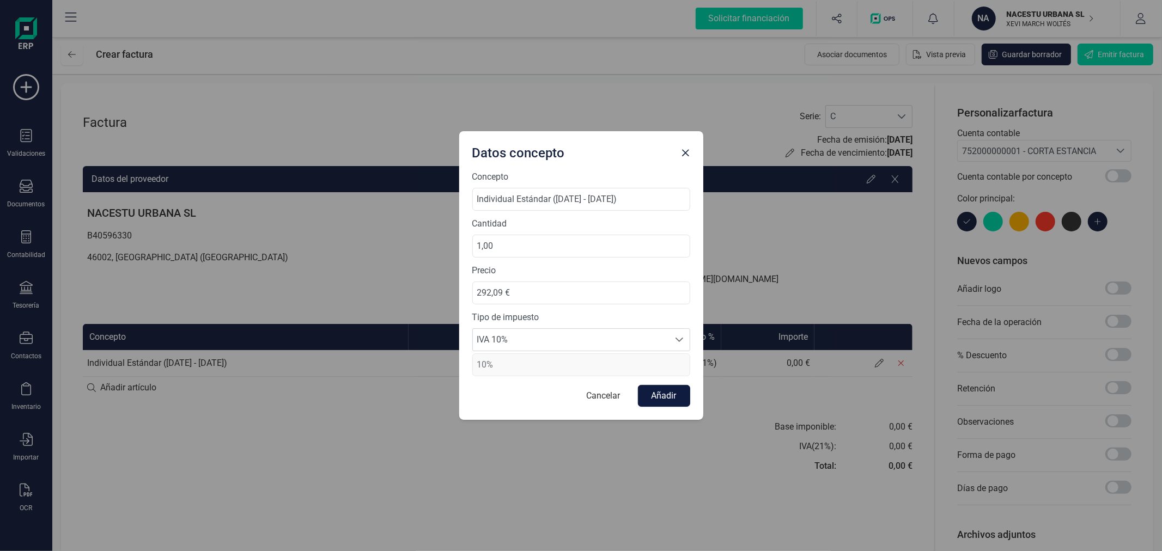
click at [667, 396] on button "Añadir" at bounding box center [664, 396] width 52 height 22
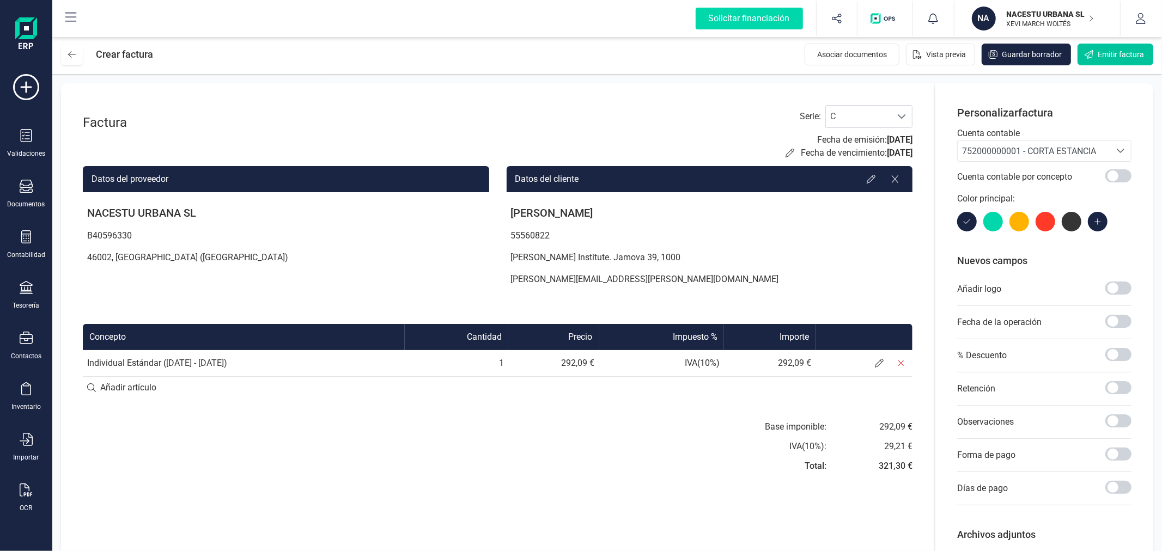
click at [1140, 47] on button "Emitir factura" at bounding box center [1116, 55] width 76 height 22
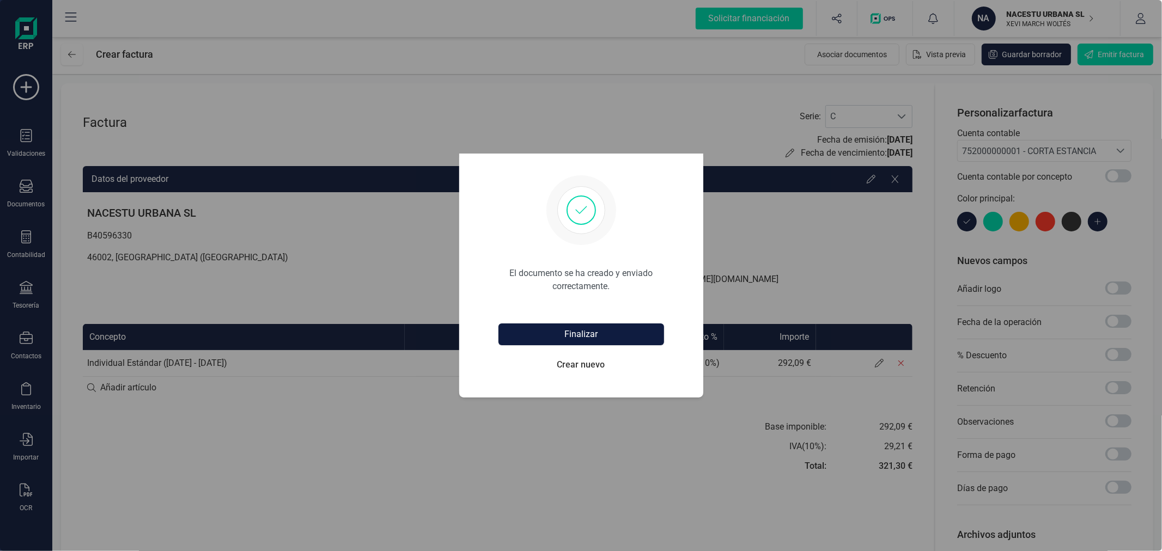
click at [548, 327] on button "Finalizar" at bounding box center [582, 335] width 166 height 22
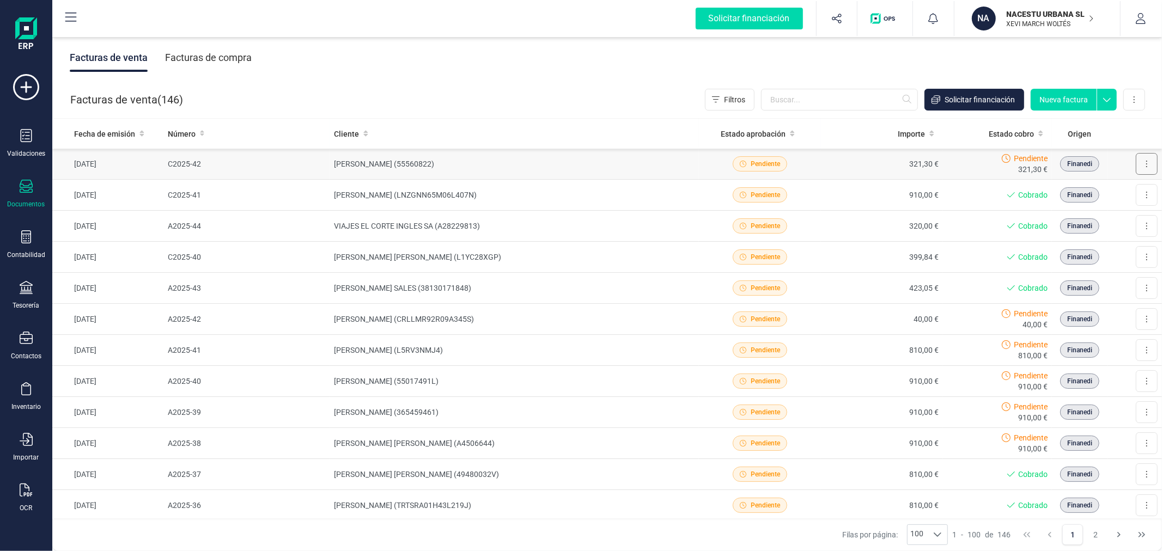
click at [1145, 165] on button at bounding box center [1147, 164] width 22 height 22
click at [1081, 232] on span "Marcar como cobrada" at bounding box center [1099, 235] width 75 height 11
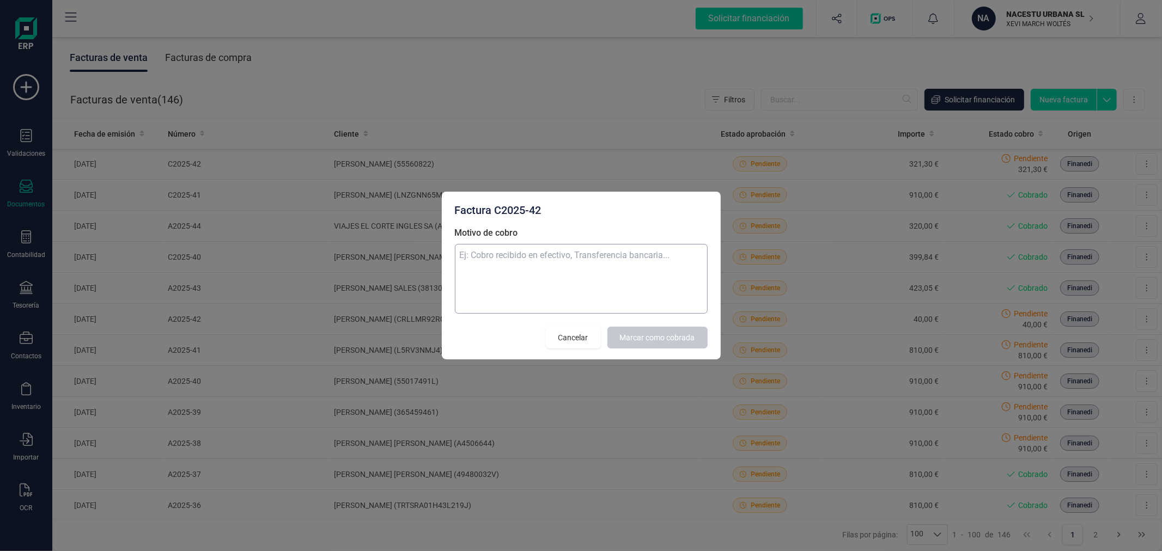
click at [534, 251] on textarea "Motivo de cobro" at bounding box center [581, 279] width 253 height 70
type textarea "CORTA ESTANCIA"
click at [656, 332] on span "Marcar como cobrada" at bounding box center [657, 337] width 75 height 11
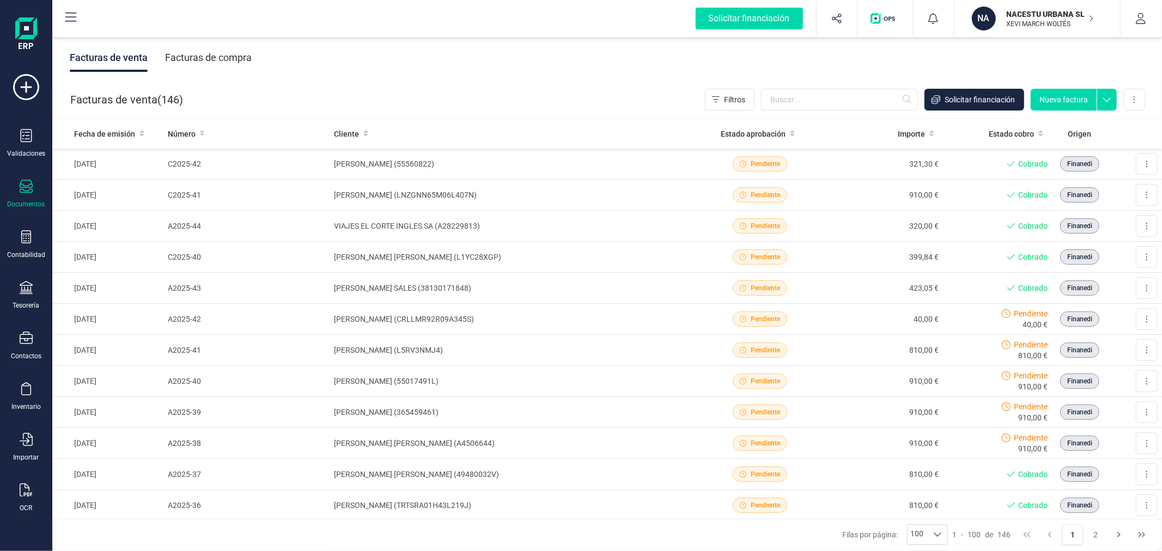
click at [401, 84] on div "Facturas de venta ( 146 ) Filtros Solicitar financiación Nueva factura Importar…" at bounding box center [608, 99] width 1110 height 37
